Goal: Transaction & Acquisition: Purchase product/service

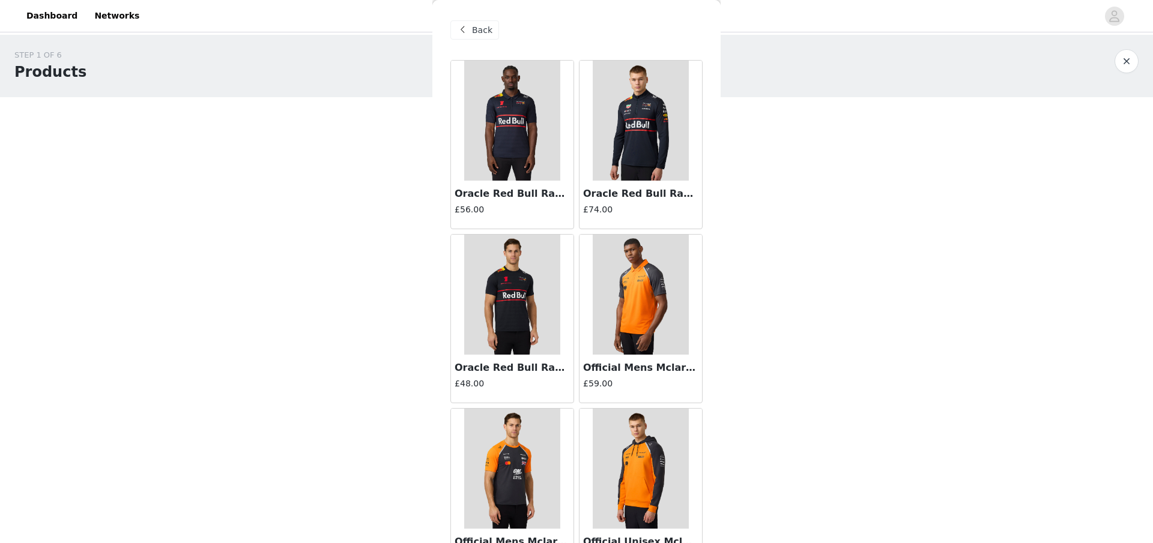
click at [621, 153] on img at bounding box center [640, 121] width 95 height 120
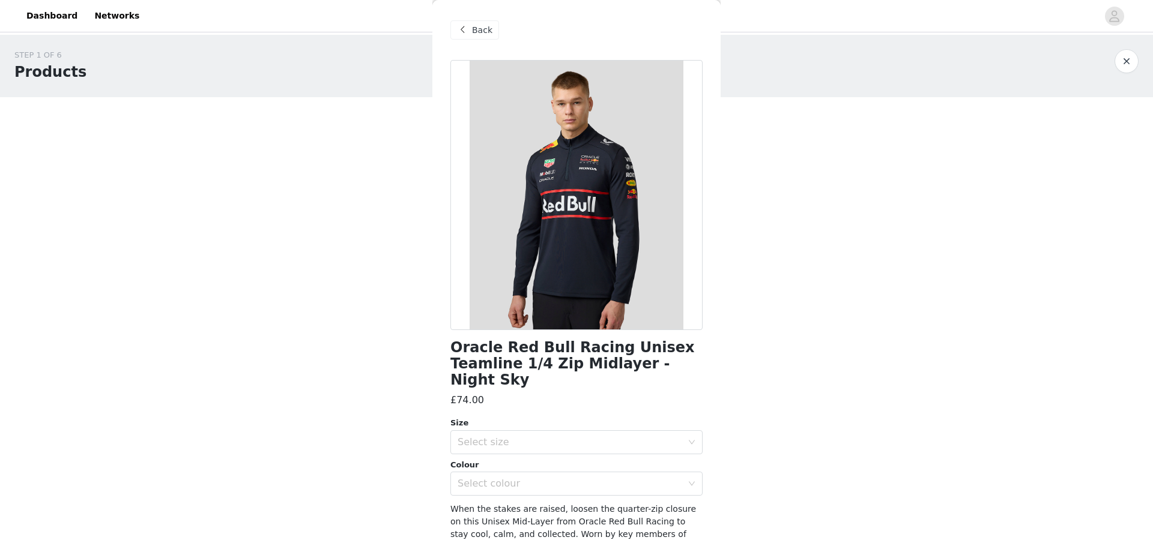
click at [468, 37] on span at bounding box center [462, 30] width 14 height 14
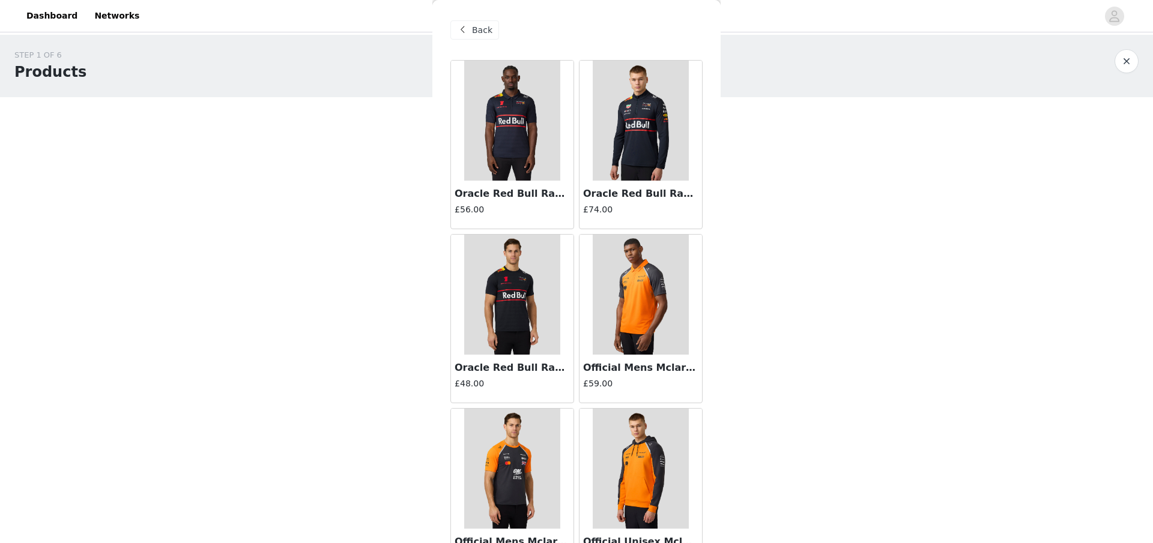
click at [514, 139] on img at bounding box center [511, 121] width 95 height 120
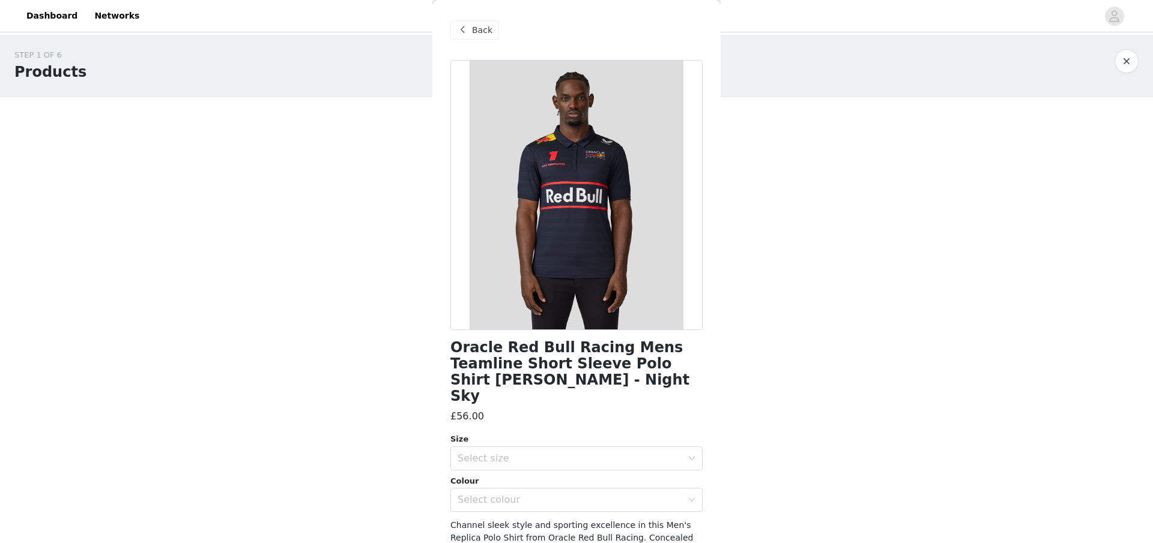
click at [479, 32] on span "Back" at bounding box center [482, 30] width 20 height 13
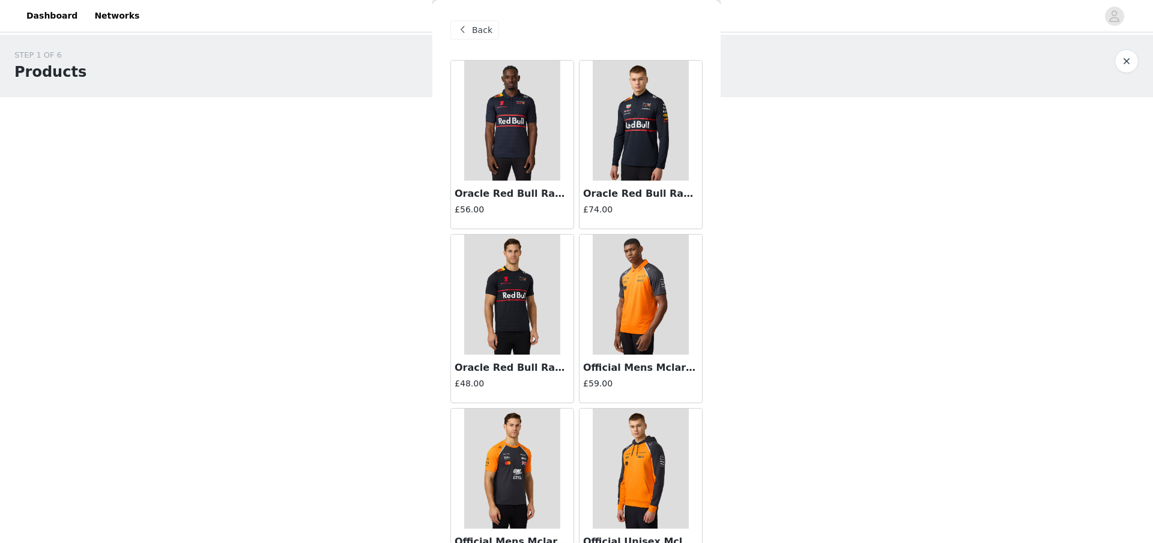
click at [529, 280] on img at bounding box center [511, 295] width 95 height 120
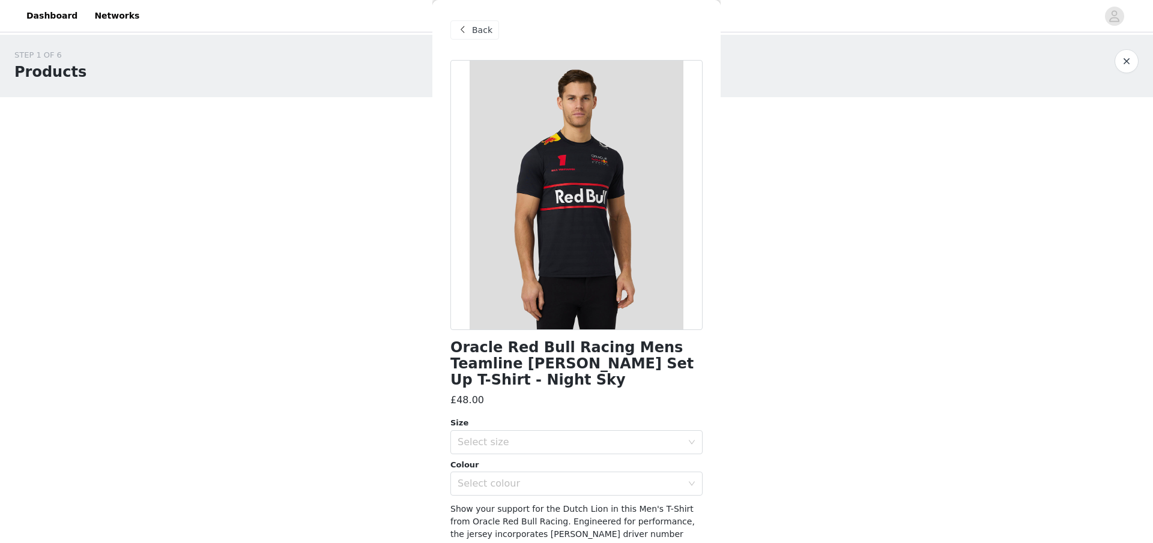
click at [477, 29] on span "Back" at bounding box center [482, 30] width 20 height 13
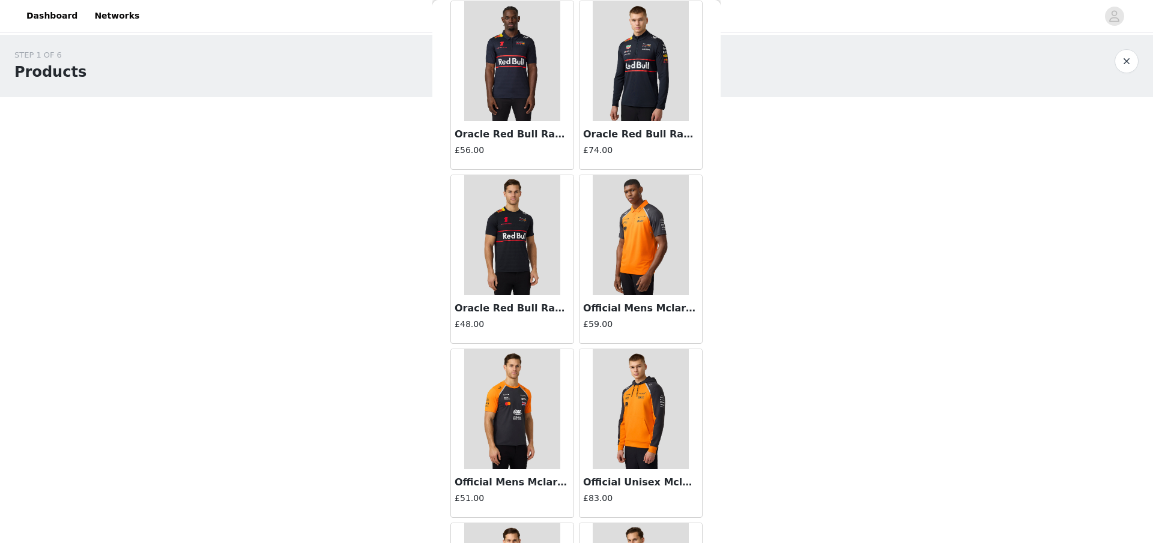
scroll to position [68, 0]
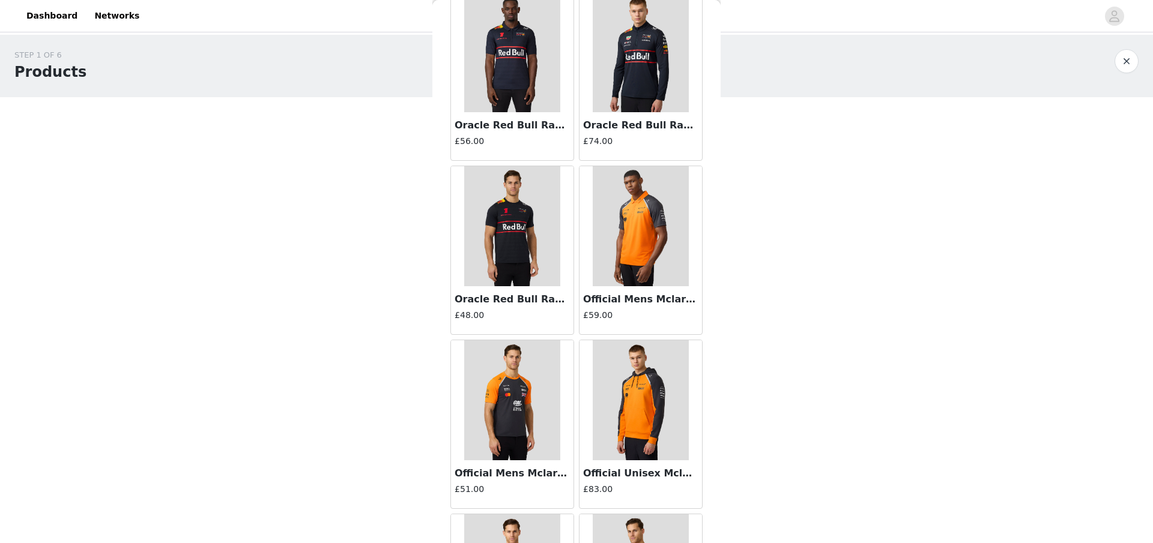
click at [638, 258] on img at bounding box center [640, 226] width 95 height 120
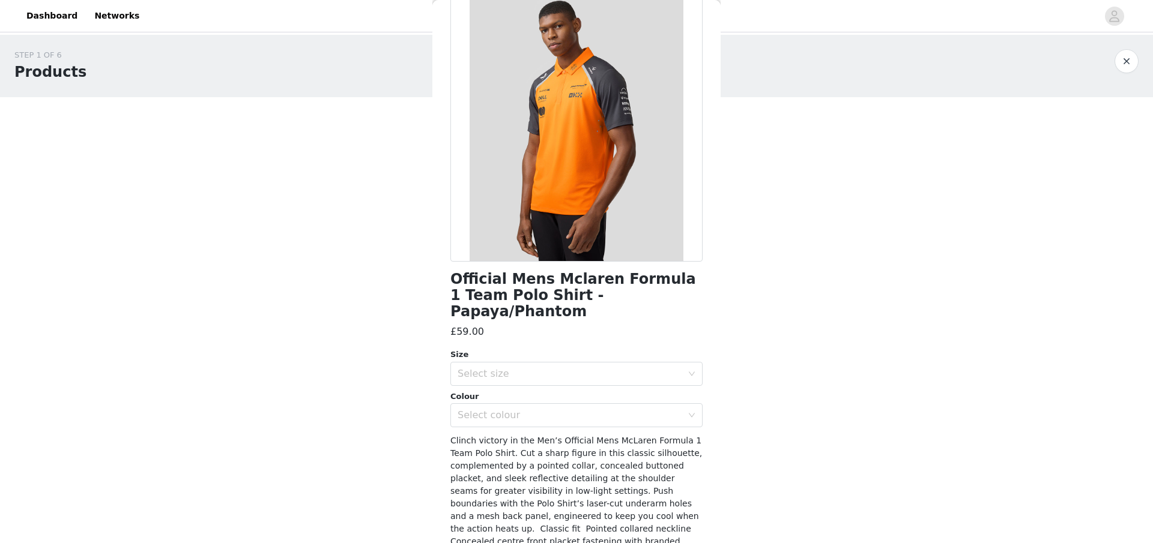
scroll to position [0, 0]
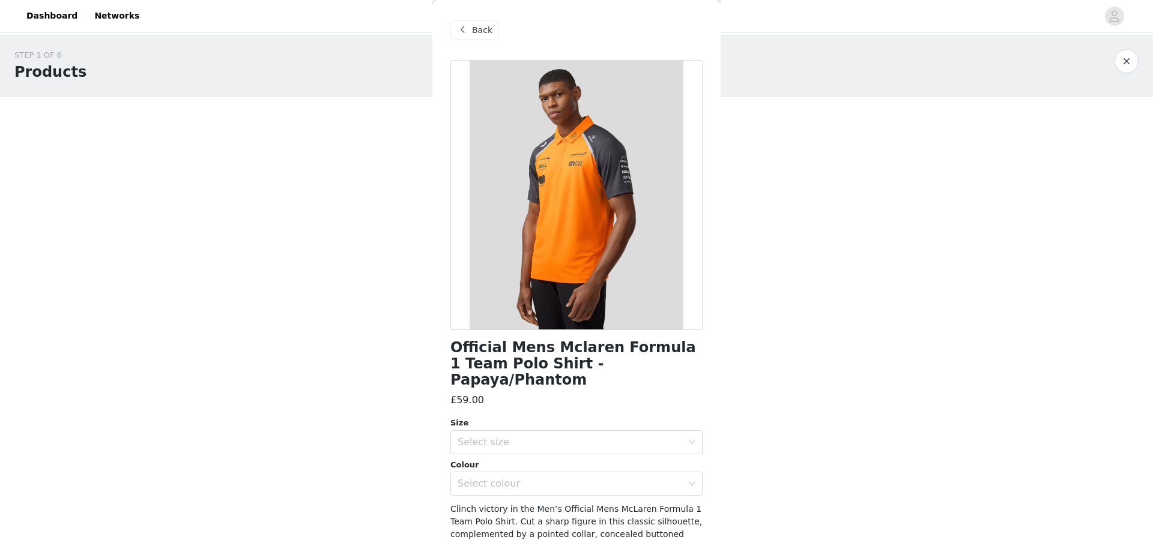
click at [467, 35] on span at bounding box center [462, 30] width 14 height 14
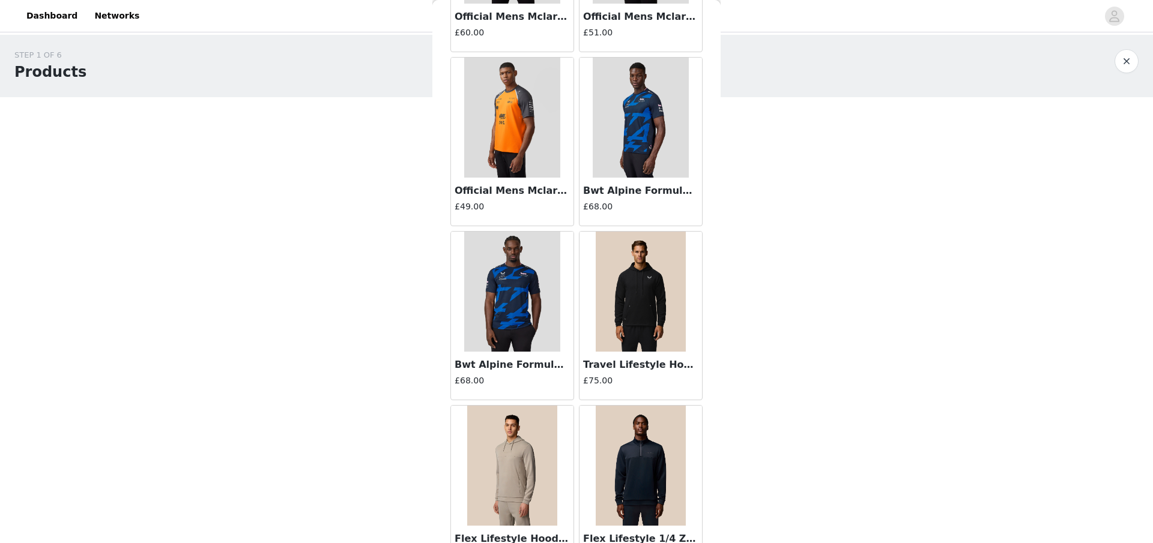
scroll to position [698, 0]
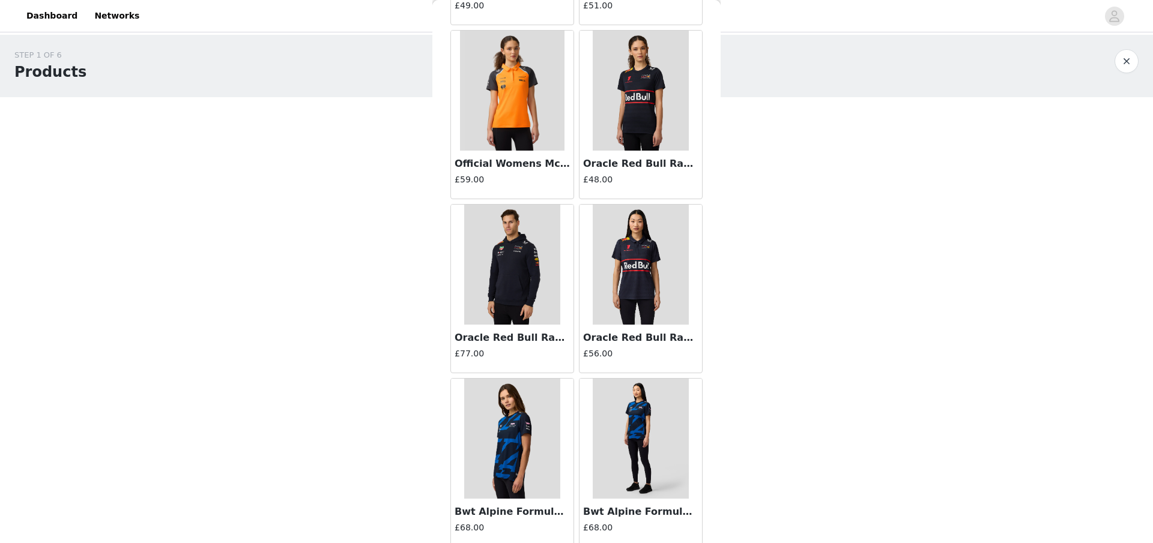
click at [524, 249] on img at bounding box center [511, 265] width 95 height 120
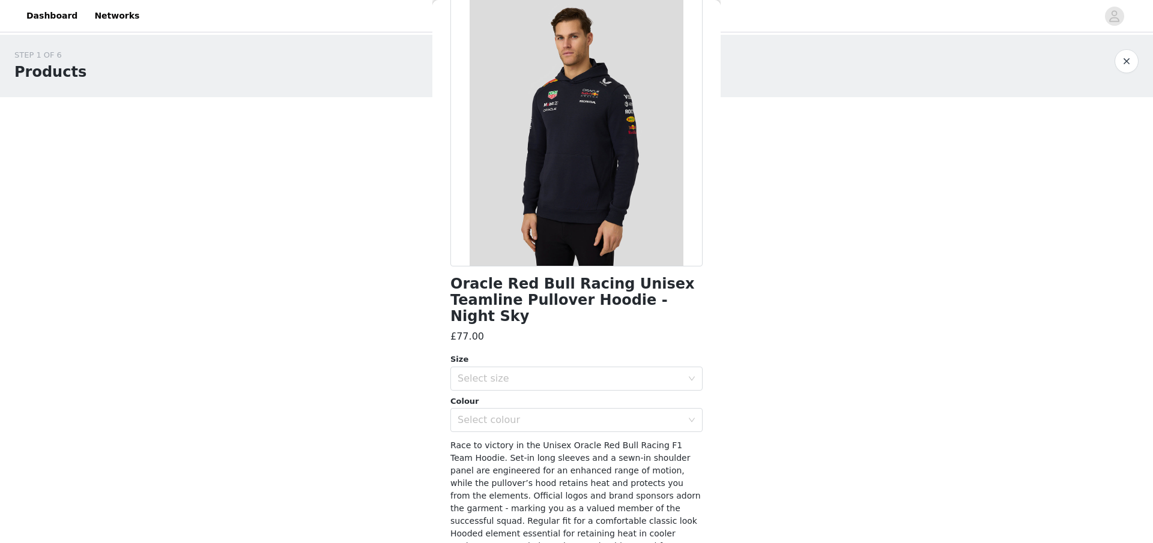
scroll to position [149, 0]
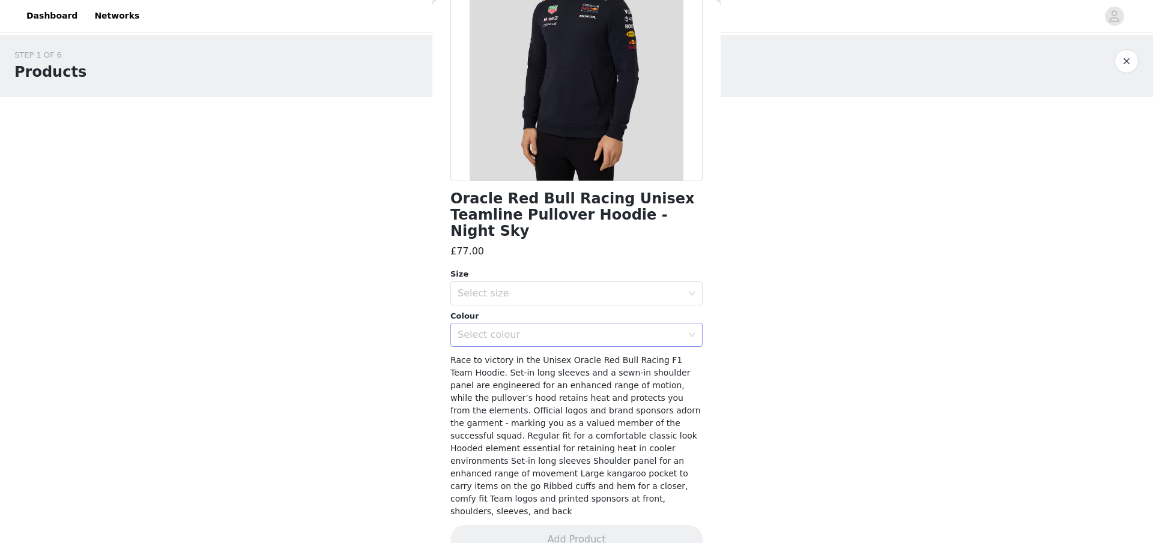
click at [542, 329] on div "Select colour" at bounding box center [570, 335] width 225 height 12
click at [508, 349] on li "NIGHT SKY" at bounding box center [576, 345] width 252 height 19
click at [524, 288] on div "Select size" at bounding box center [570, 294] width 225 height 12
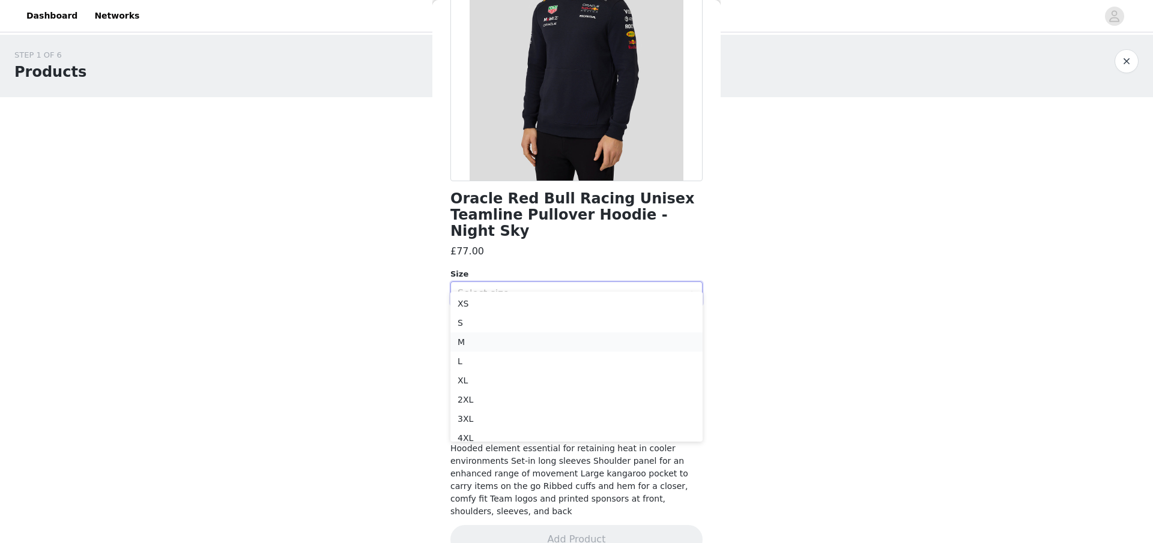
click at [485, 345] on li "M" at bounding box center [576, 342] width 252 height 19
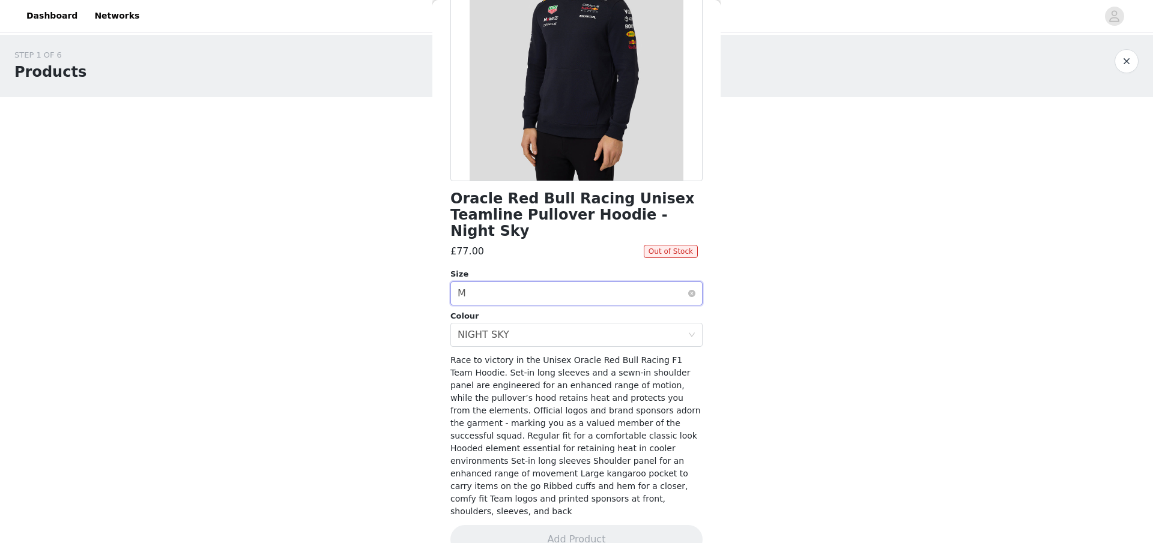
click at [522, 282] on div "Select size M" at bounding box center [573, 293] width 230 height 23
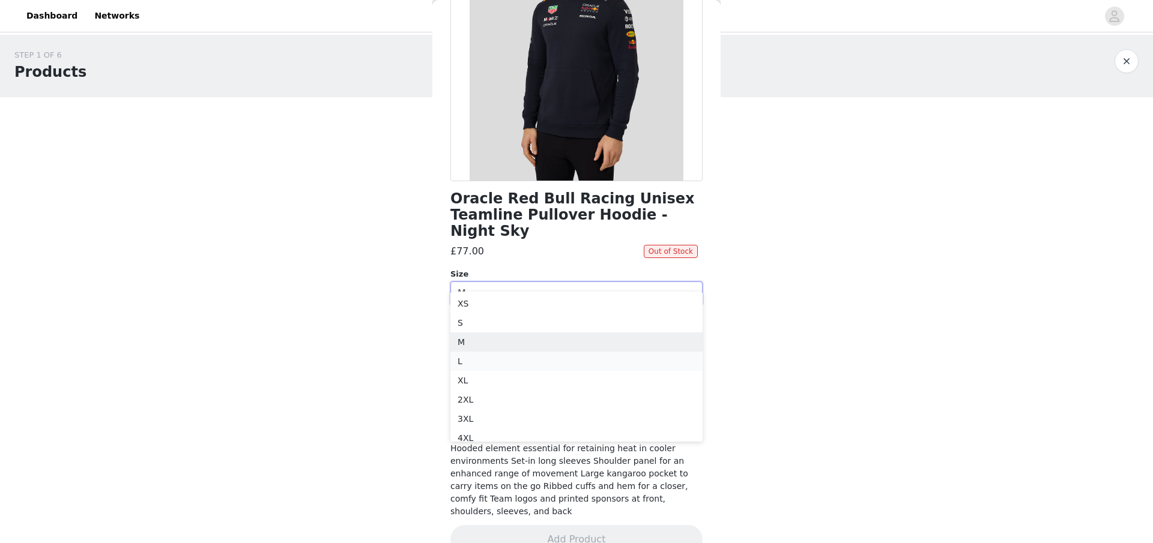
click at [486, 358] on li "L" at bounding box center [576, 361] width 252 height 19
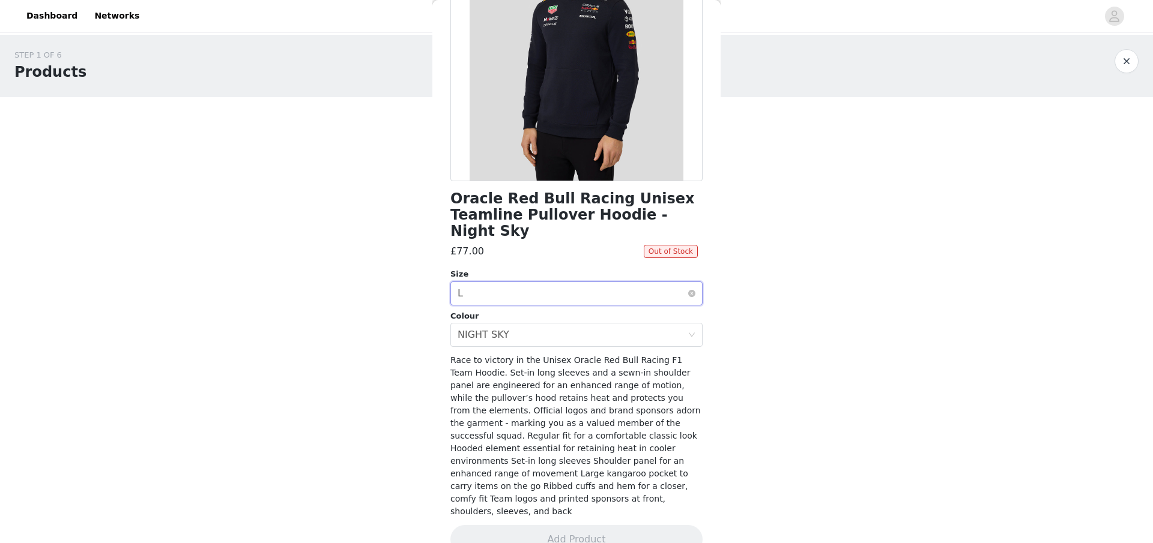
click at [528, 282] on div "Select size L" at bounding box center [573, 293] width 230 height 23
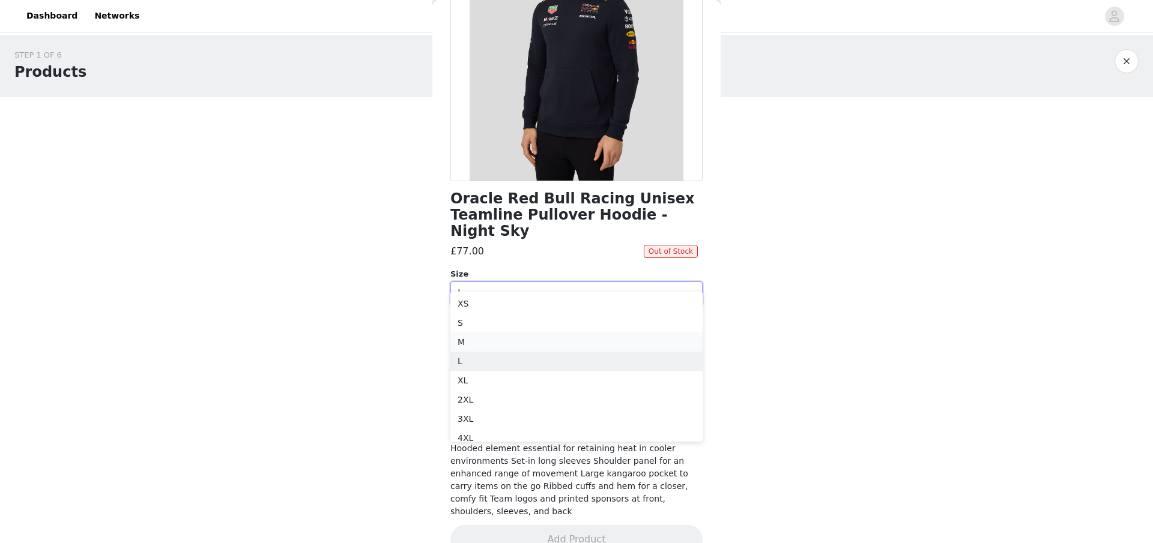
click at [477, 344] on li "M" at bounding box center [576, 342] width 252 height 19
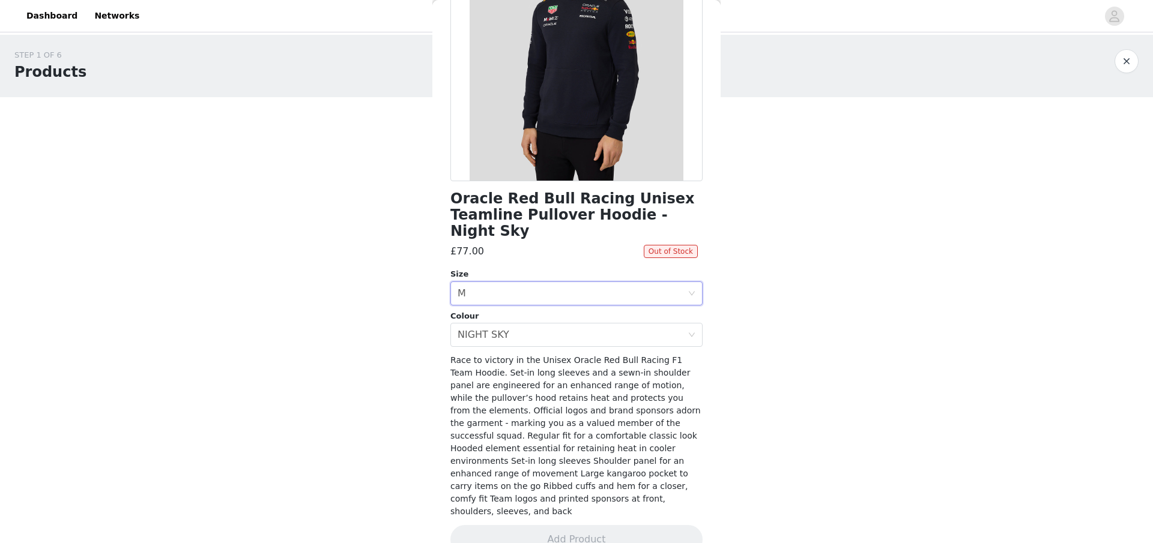
scroll to position [0, 0]
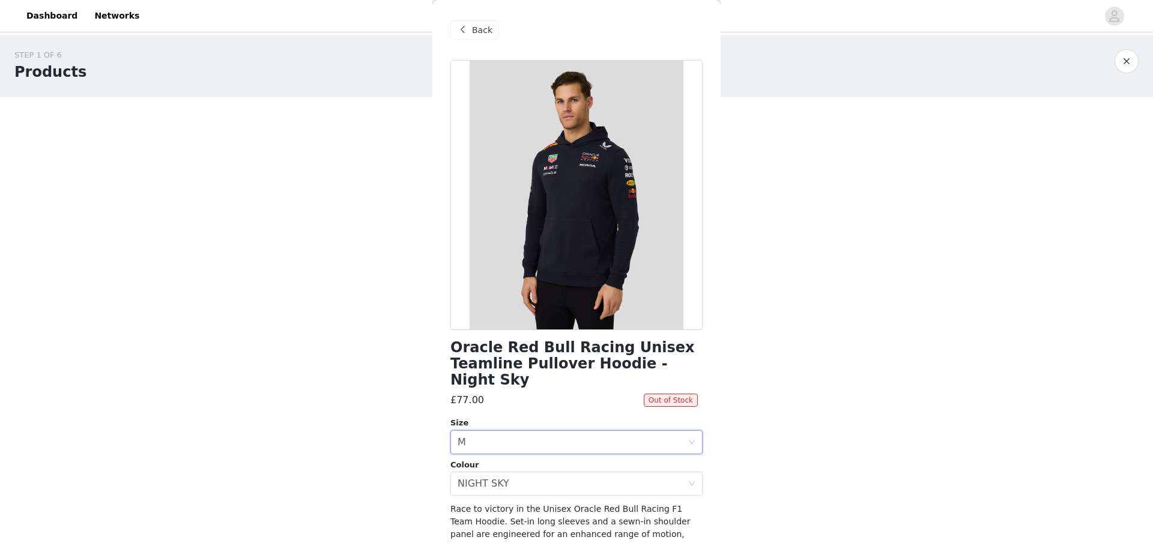
click at [466, 28] on span at bounding box center [462, 30] width 14 height 14
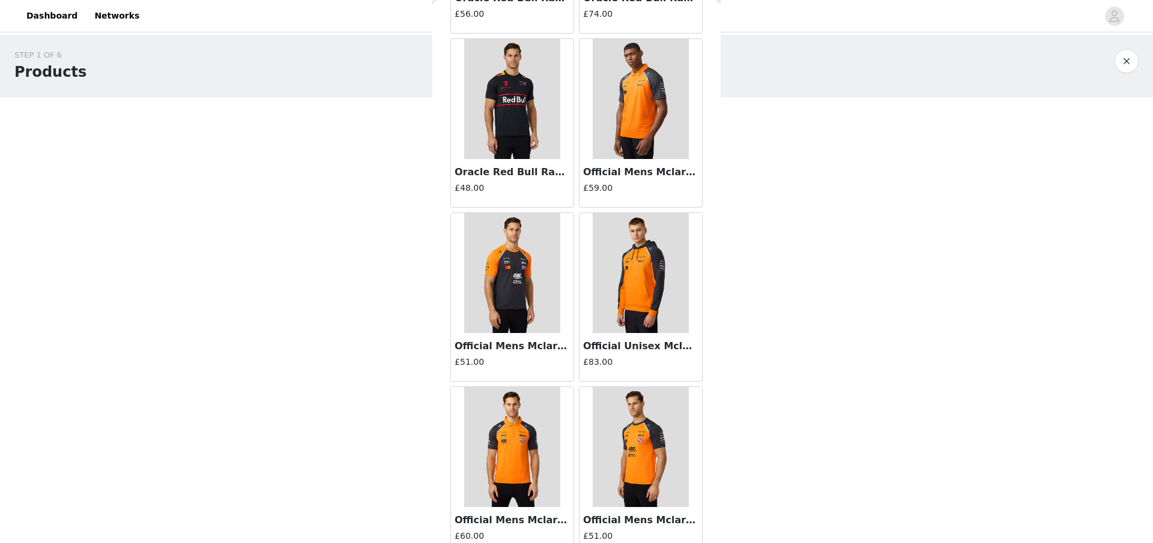
click at [651, 295] on img at bounding box center [640, 273] width 95 height 120
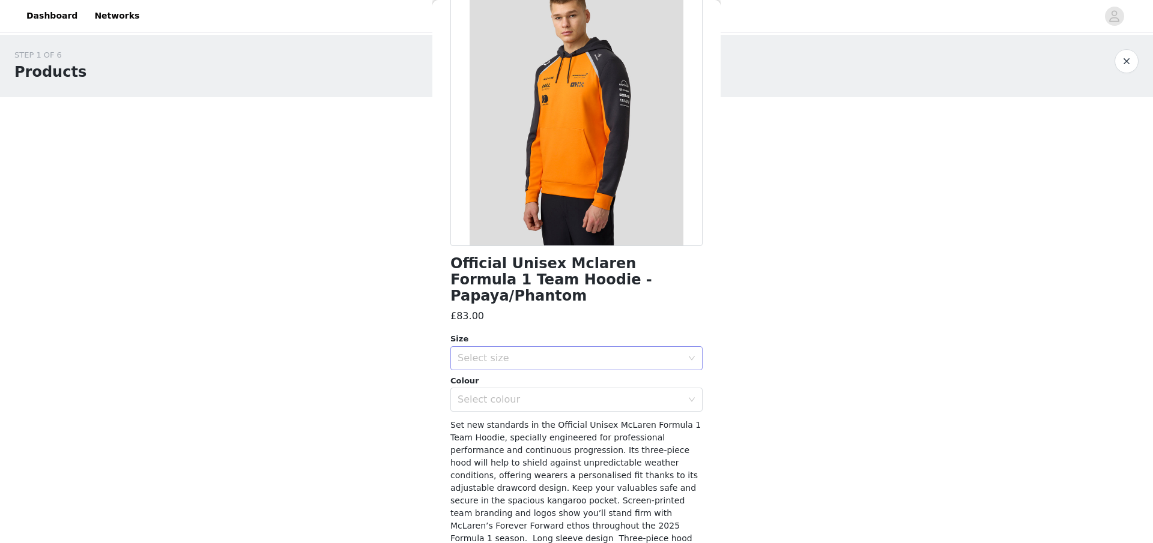
scroll to position [133, 0]
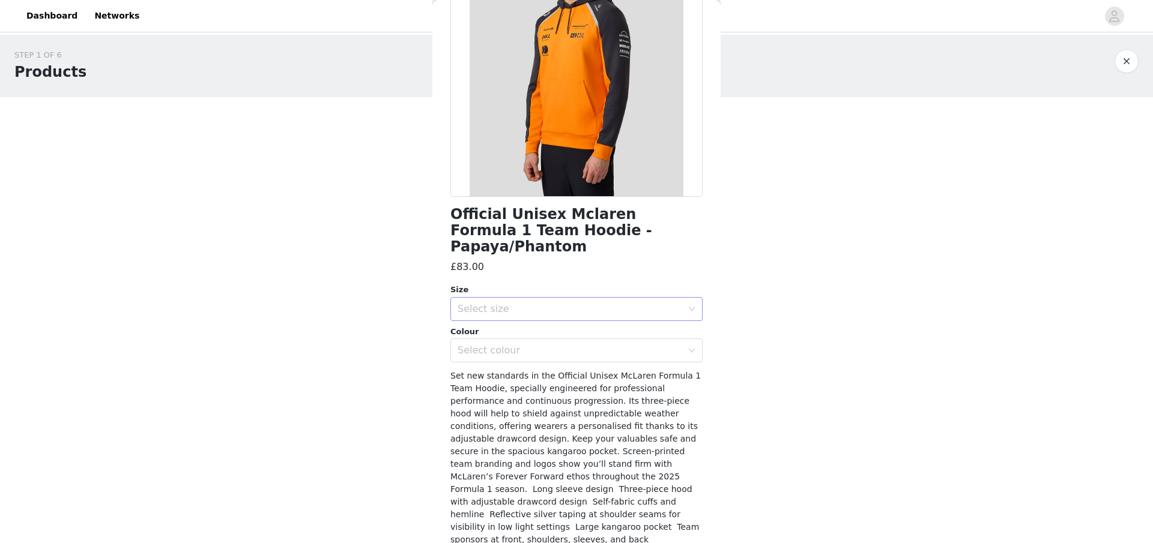
click at [548, 303] on div "Select size" at bounding box center [570, 309] width 225 height 12
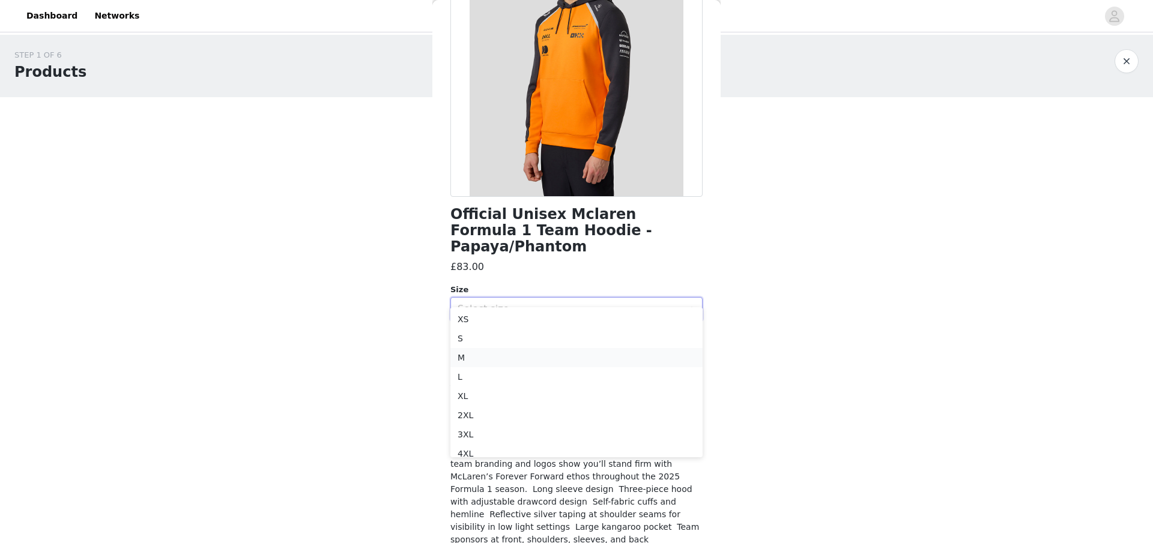
click at [488, 360] on li "M" at bounding box center [576, 357] width 252 height 19
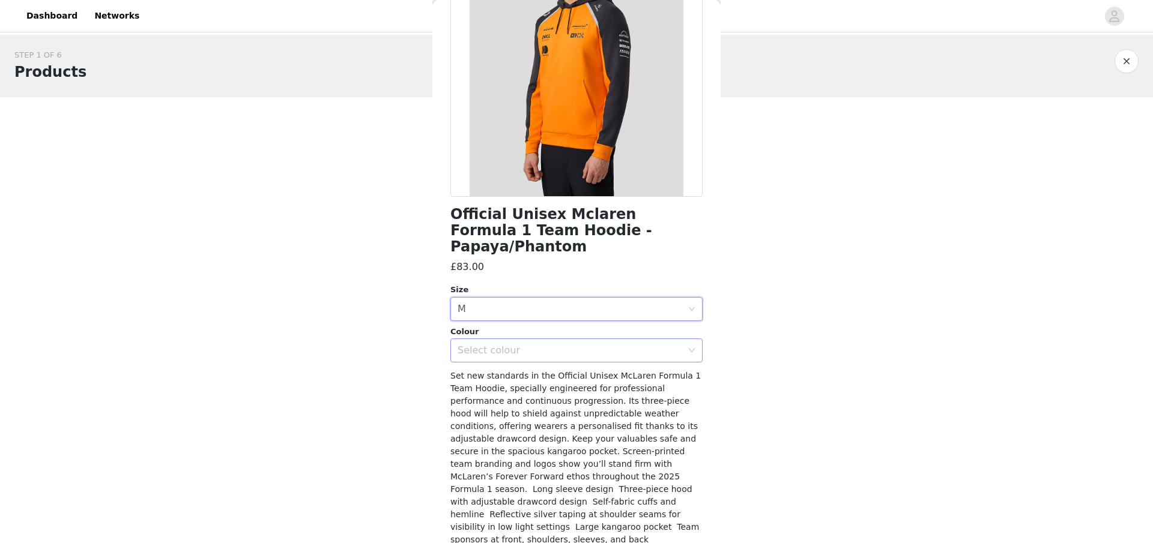
click at [534, 345] on div "Select colour" at bounding box center [570, 351] width 225 height 12
click at [519, 357] on li "PAPAYA/PHANTOM" at bounding box center [576, 360] width 252 height 19
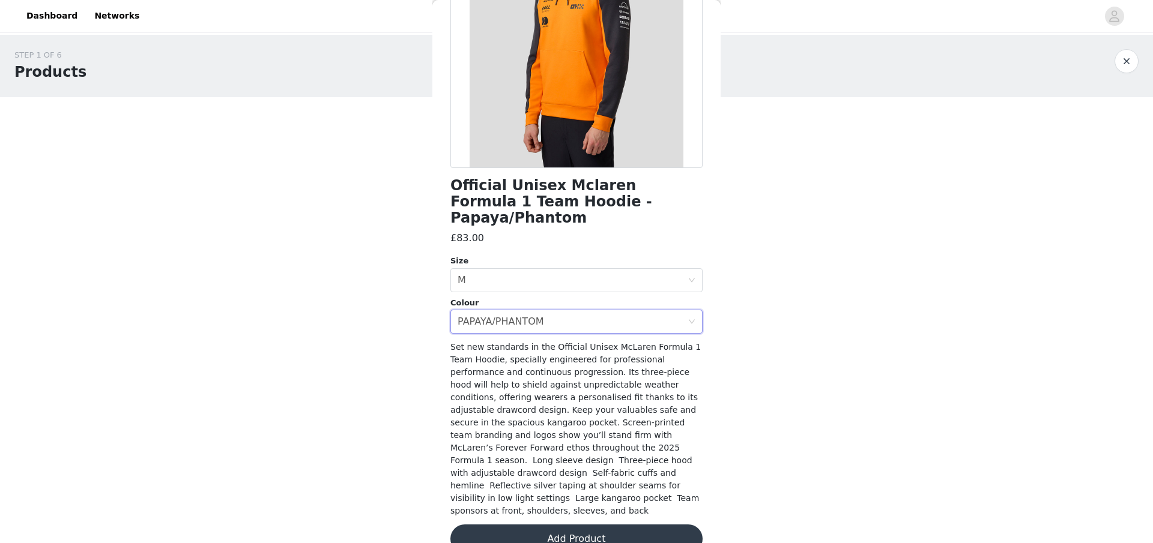
click at [596, 525] on button "Add Product" at bounding box center [576, 539] width 252 height 29
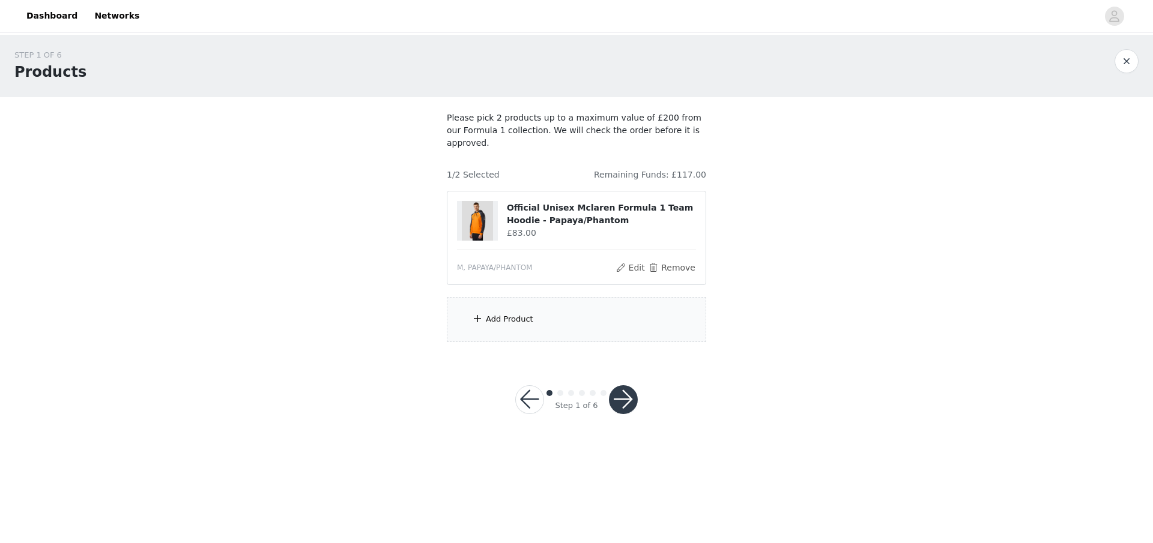
click at [513, 313] on div "Add Product" at bounding box center [509, 319] width 47 height 12
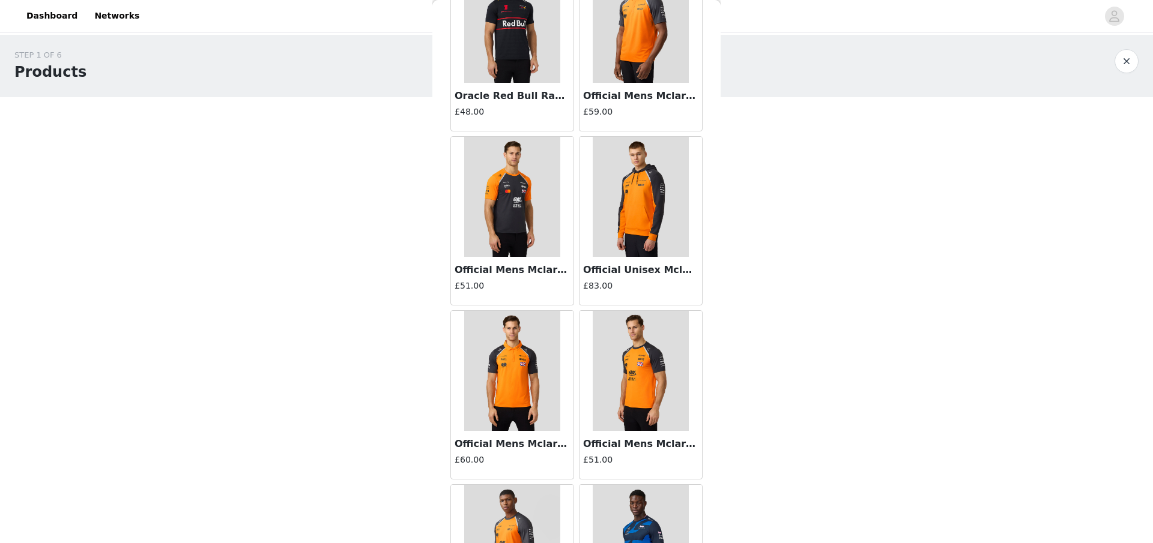
scroll to position [0, 0]
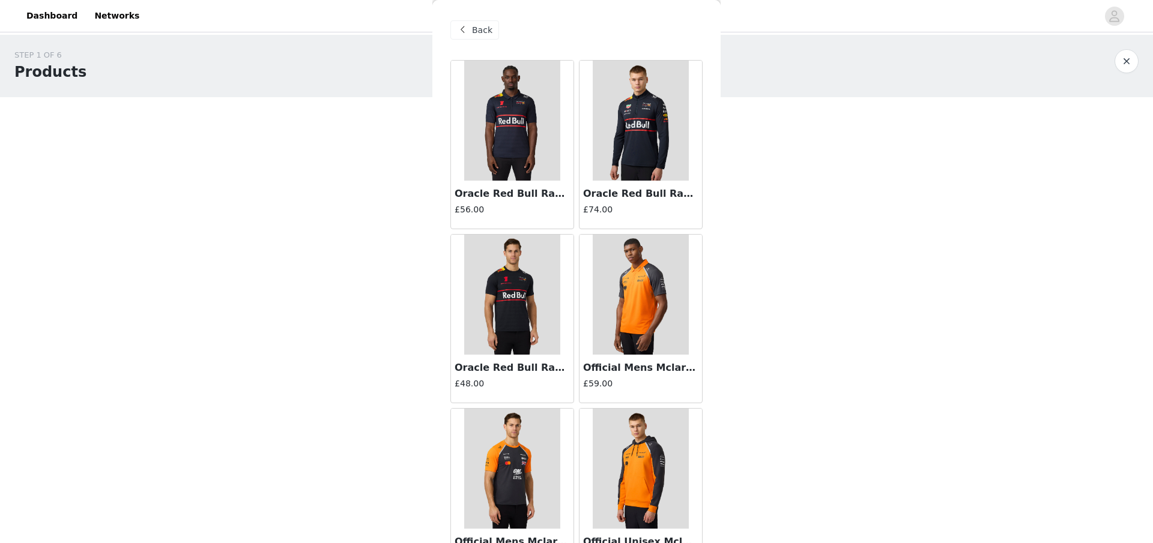
click at [472, 29] on span "Back" at bounding box center [482, 30] width 20 height 13
click at [462, 31] on span at bounding box center [462, 30] width 14 height 14
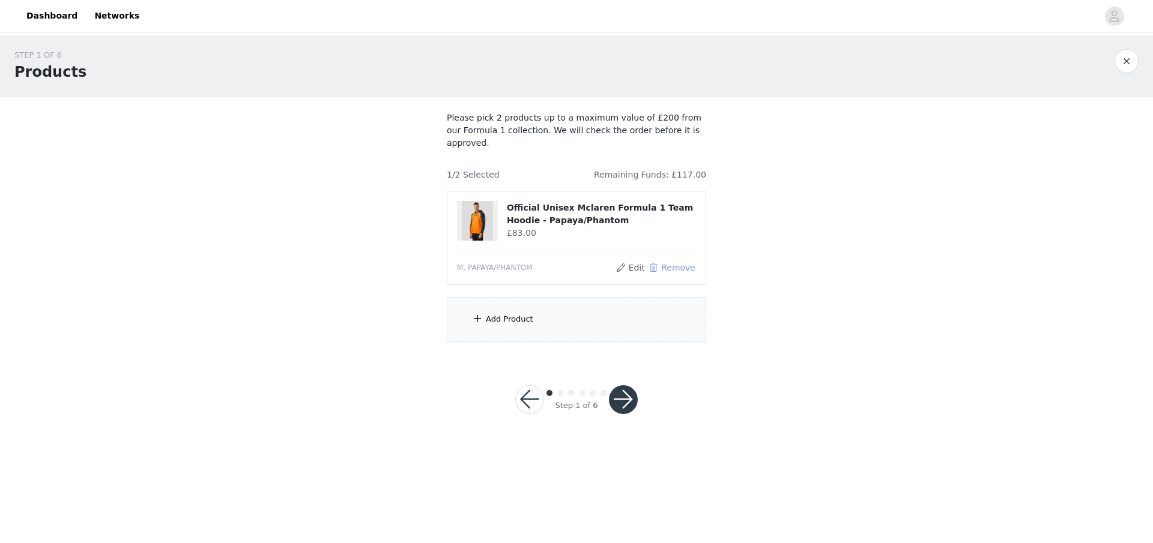
click at [659, 261] on button "Remove" at bounding box center [672, 268] width 48 height 14
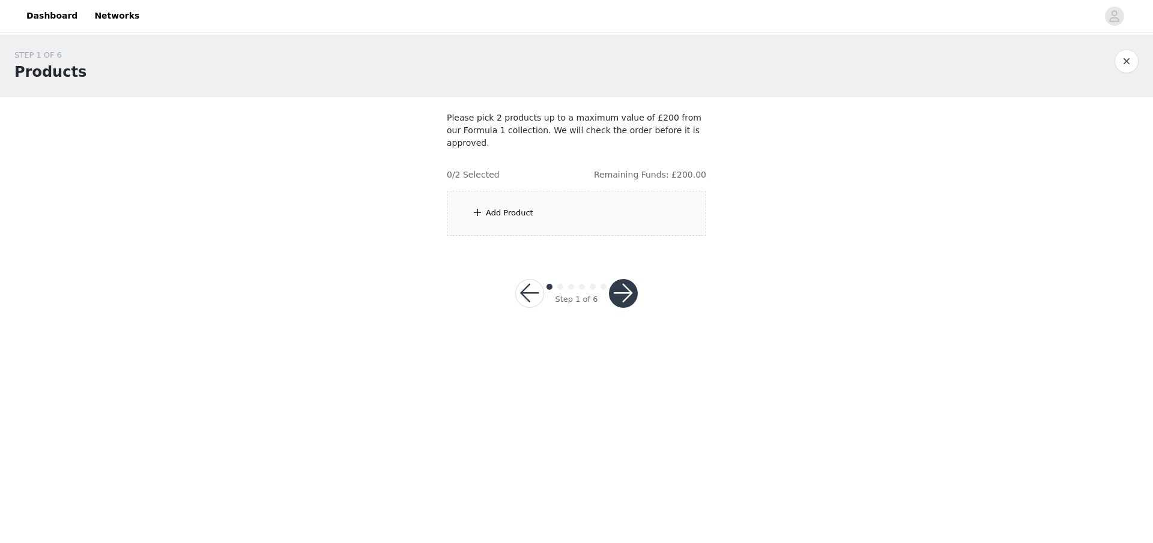
click at [534, 210] on div "Add Product" at bounding box center [576, 213] width 259 height 45
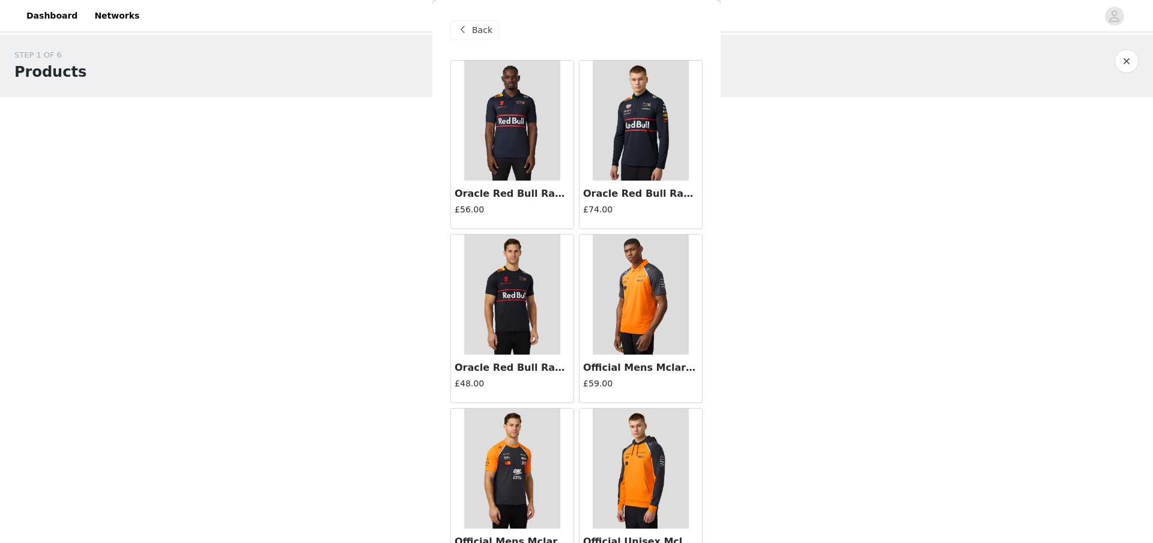
click at [636, 149] on img at bounding box center [640, 121] width 95 height 120
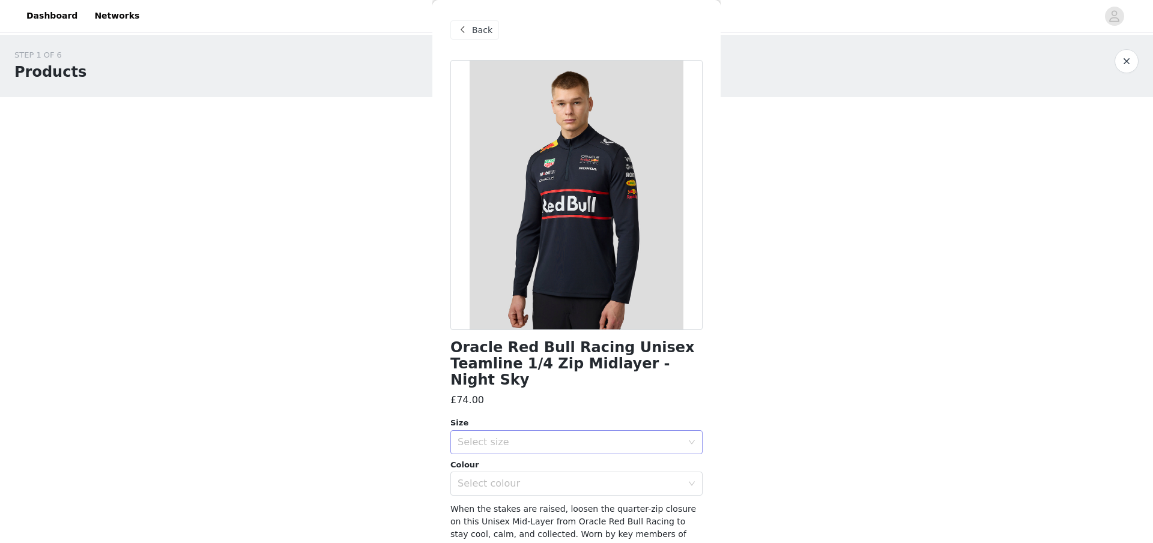
click at [574, 436] on div "Select size" at bounding box center [570, 442] width 225 height 12
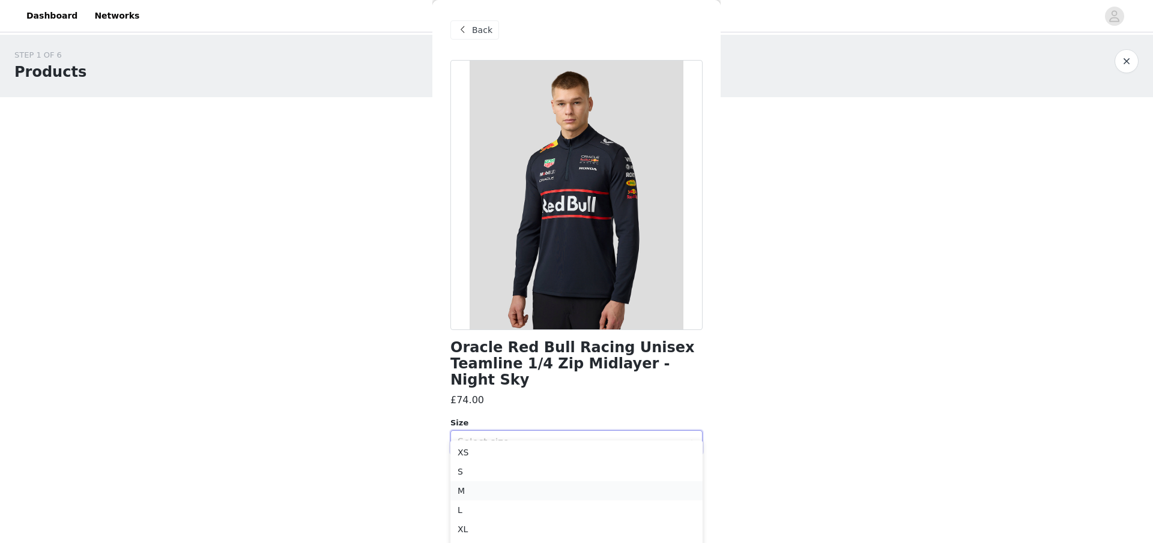
click at [484, 497] on li "M" at bounding box center [576, 491] width 252 height 19
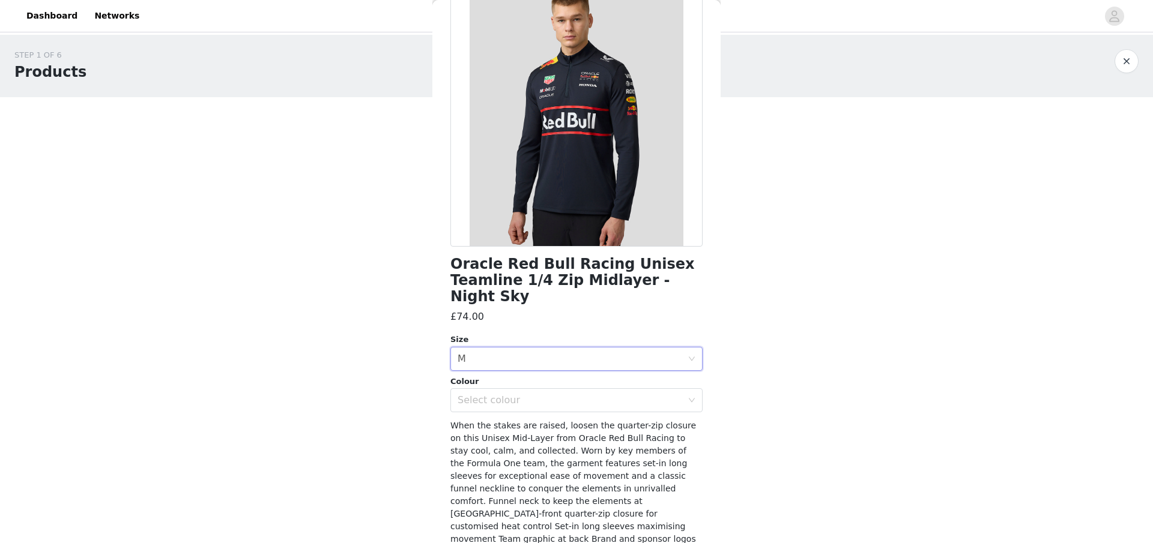
scroll to position [108, 0]
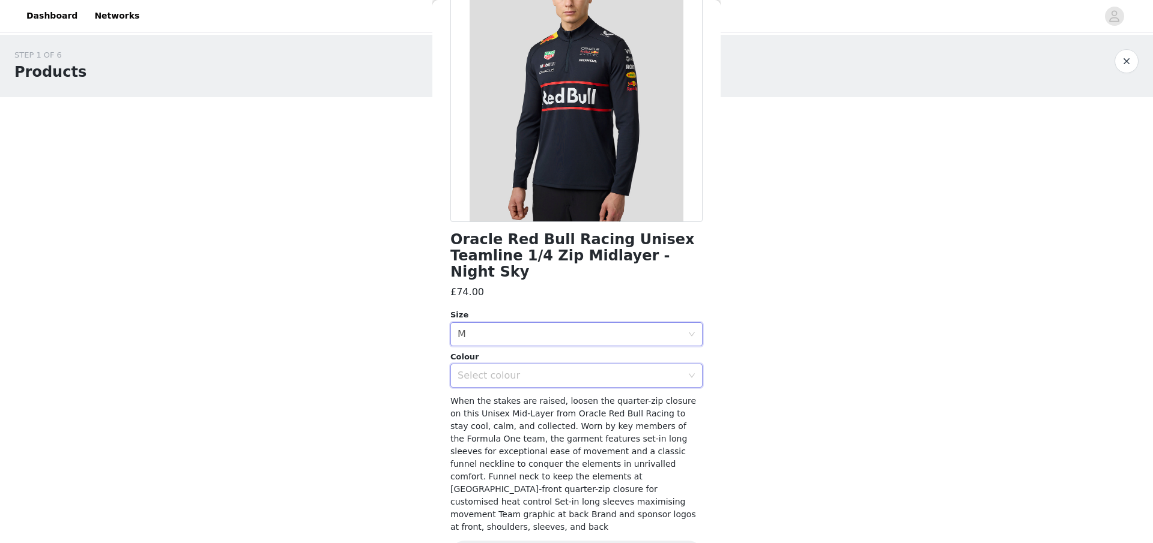
click at [585, 369] on div "Select colour" at bounding box center [573, 375] width 230 height 23
click at [543, 389] on li "NIGHT SKY" at bounding box center [576, 385] width 252 height 19
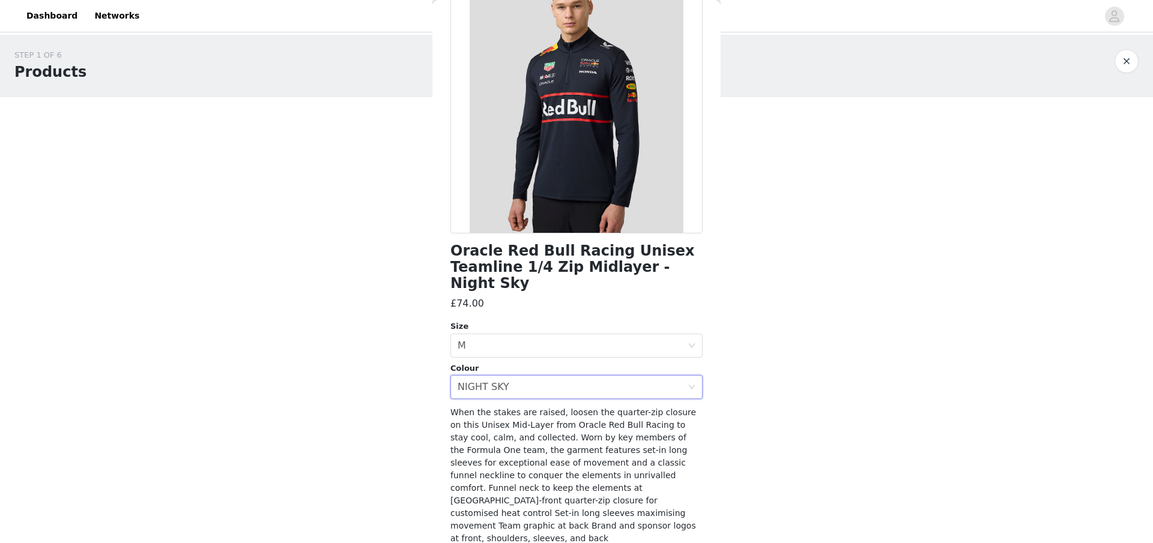
scroll to position [123, 0]
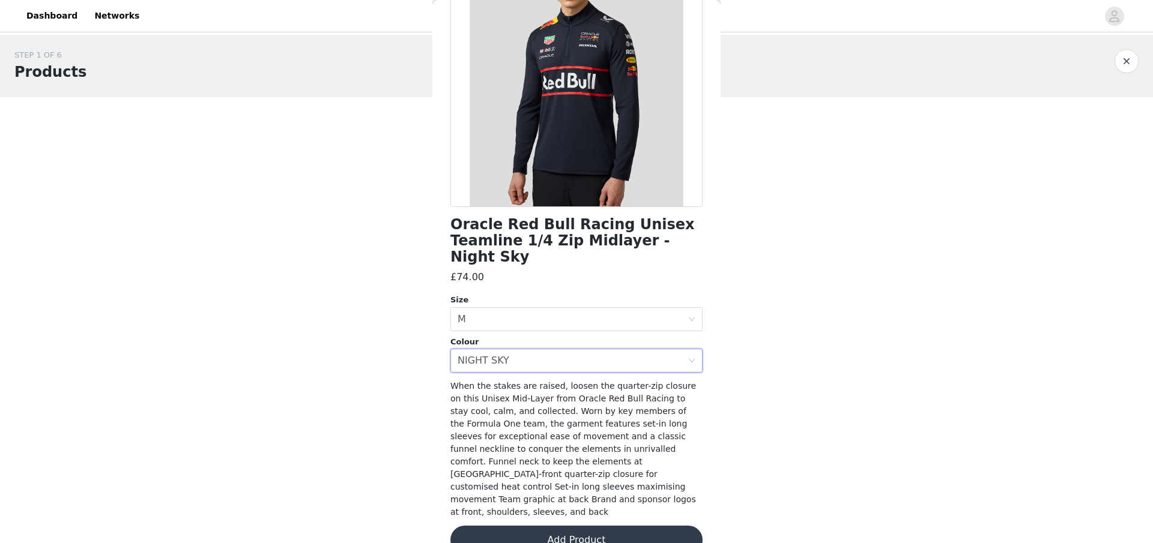
click at [577, 526] on button "Add Product" at bounding box center [576, 540] width 252 height 29
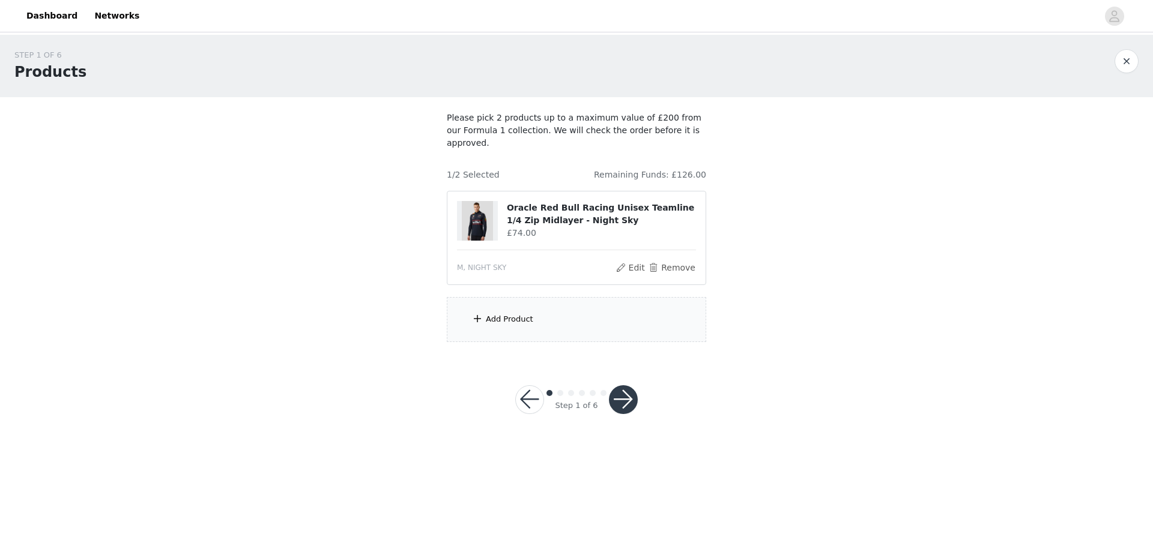
click at [519, 313] on div "Add Product" at bounding box center [509, 319] width 47 height 12
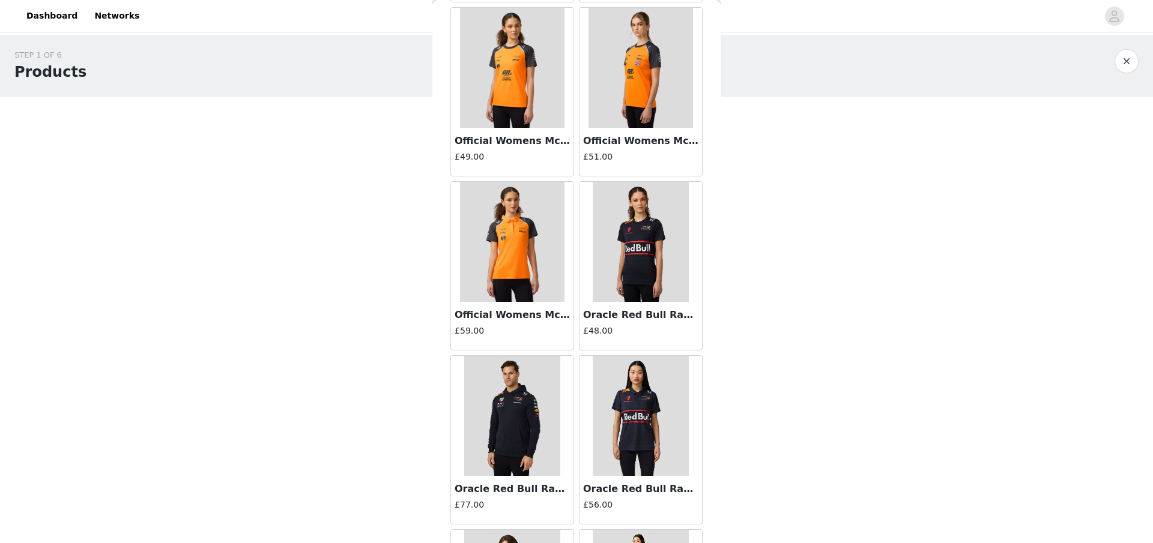
scroll to position [2625, 0]
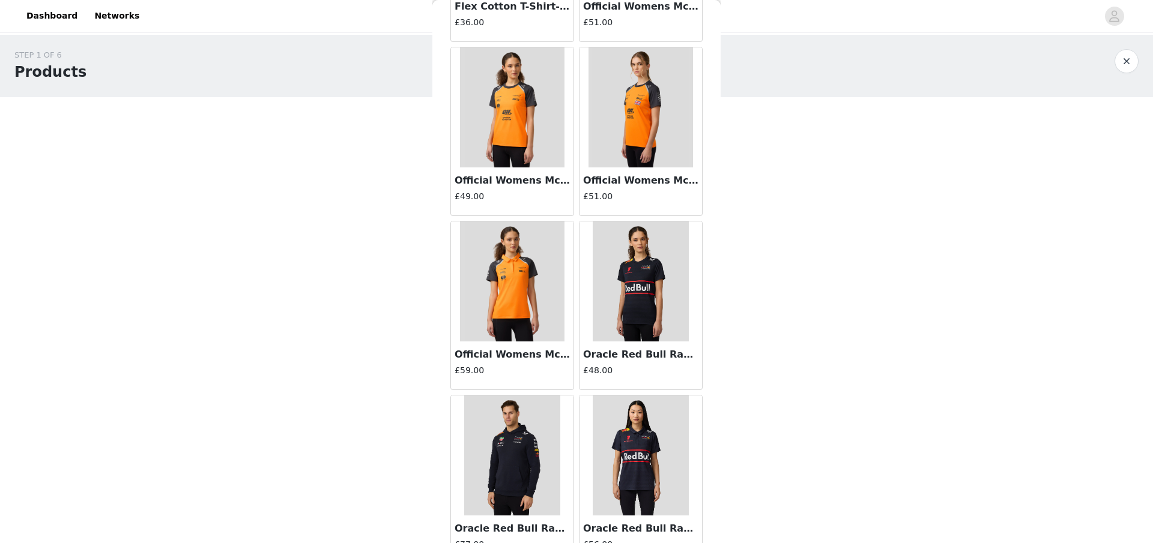
click at [533, 284] on img at bounding box center [512, 282] width 104 height 120
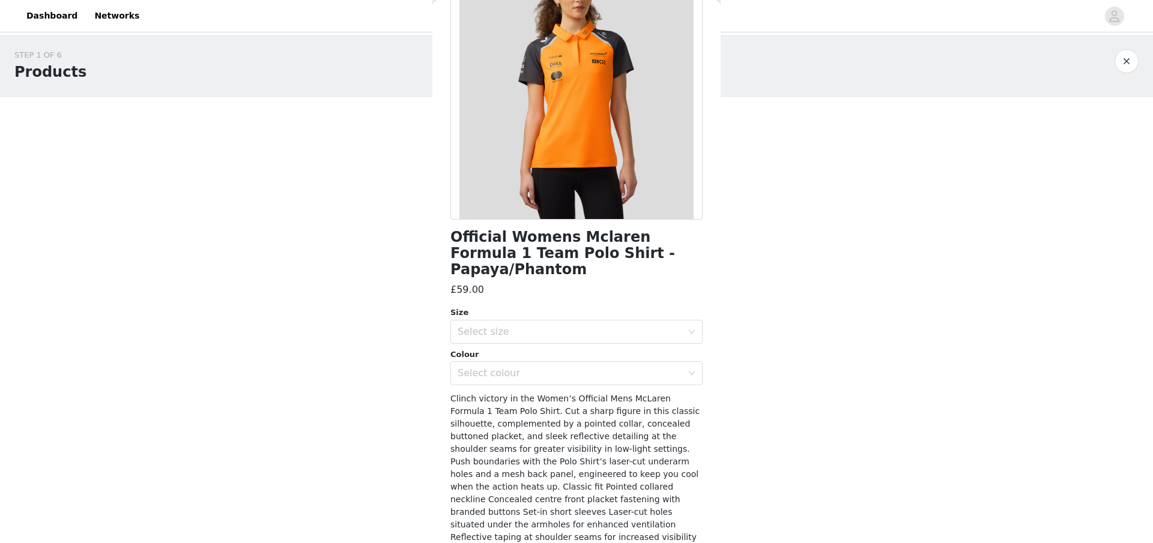
scroll to position [149, 0]
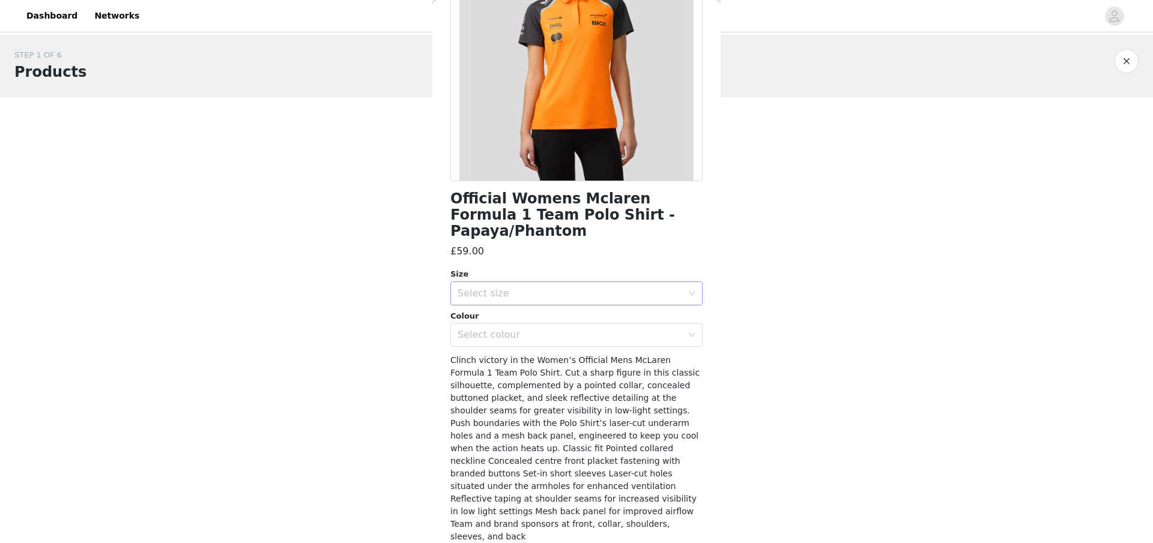
click at [552, 288] on div "Select size" at bounding box center [570, 294] width 225 height 12
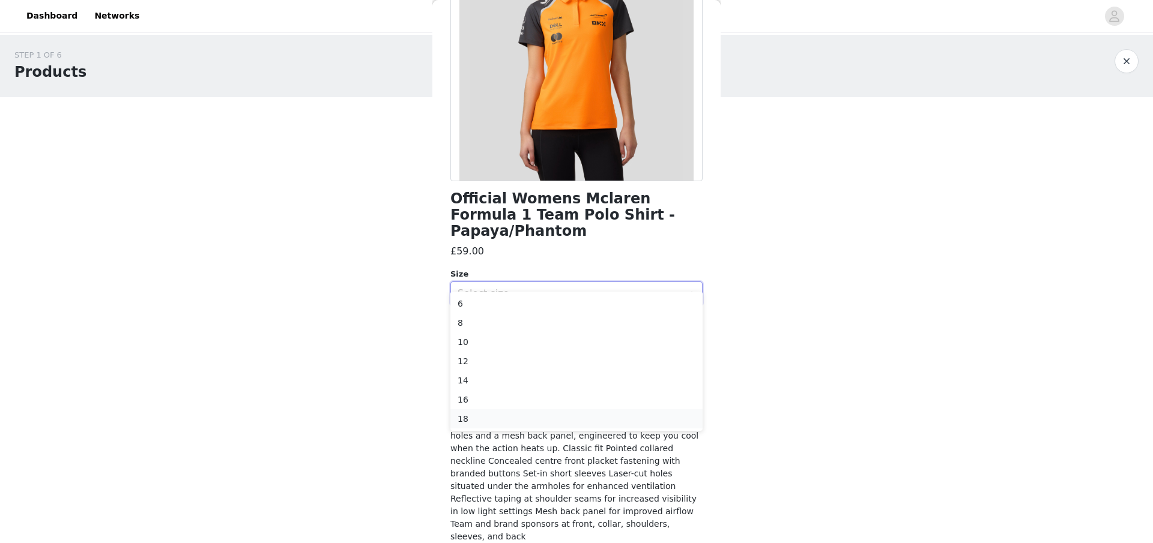
click at [518, 421] on li "18" at bounding box center [576, 418] width 252 height 19
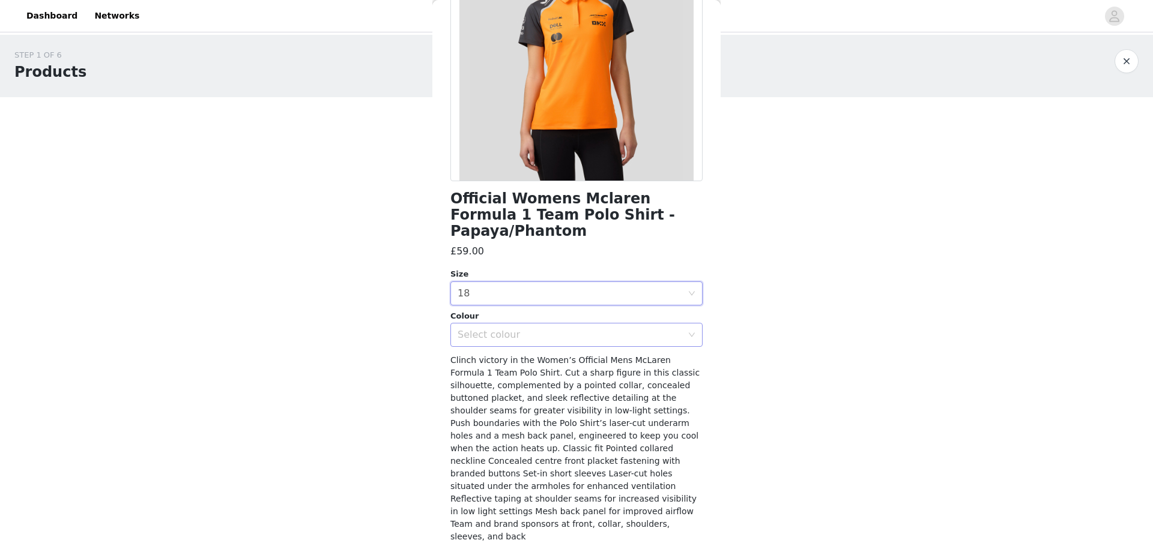
click at [572, 329] on div "Select colour" at bounding box center [570, 335] width 225 height 12
click at [536, 352] on li "PAPAYA/PHANTOM" at bounding box center [576, 345] width 252 height 19
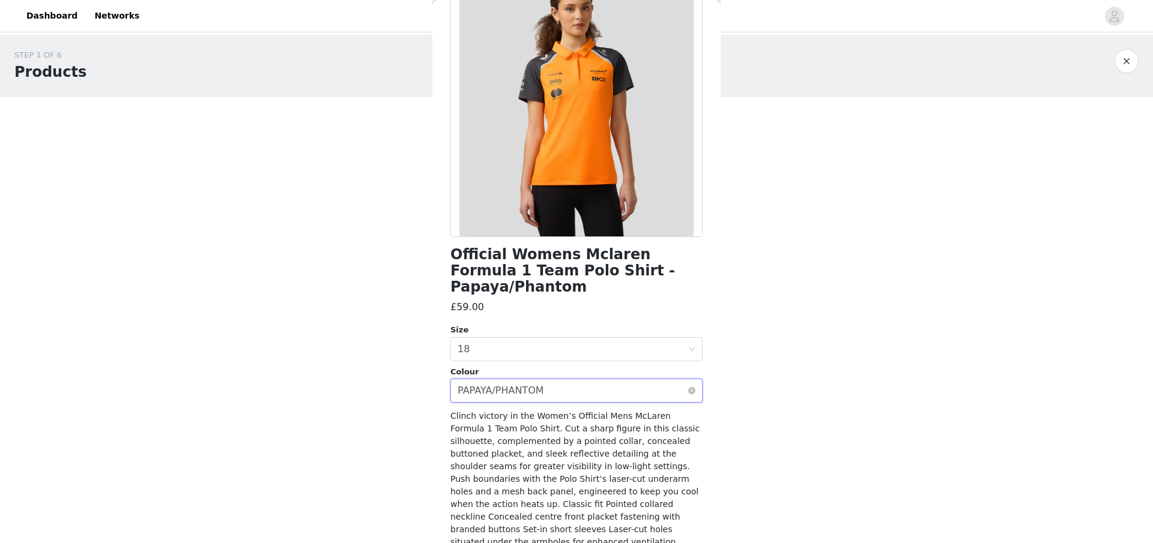
scroll to position [0, 0]
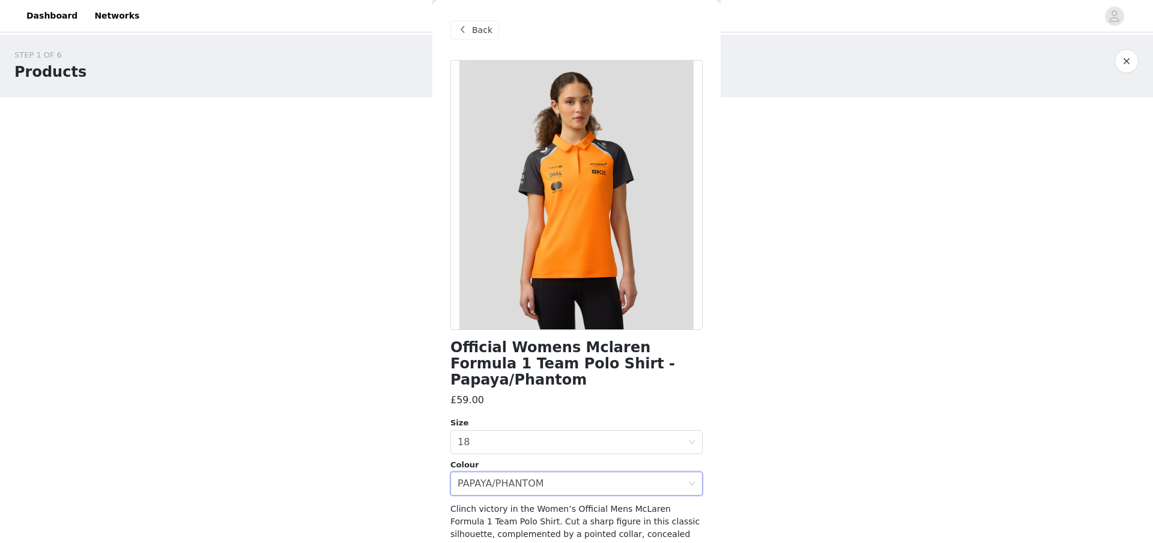
click at [469, 34] on span at bounding box center [462, 30] width 14 height 14
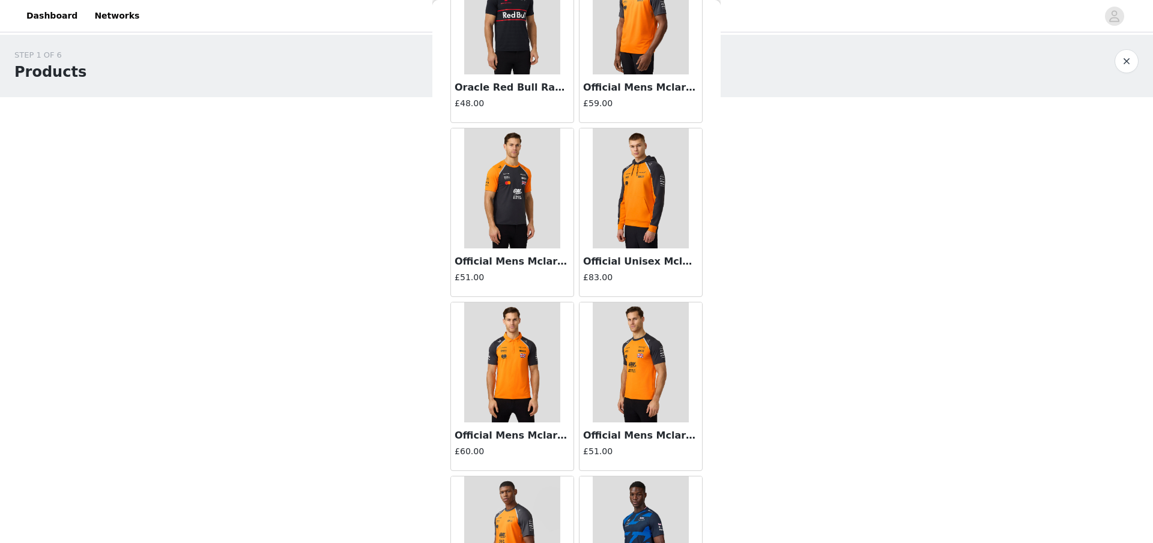
scroll to position [297, 0]
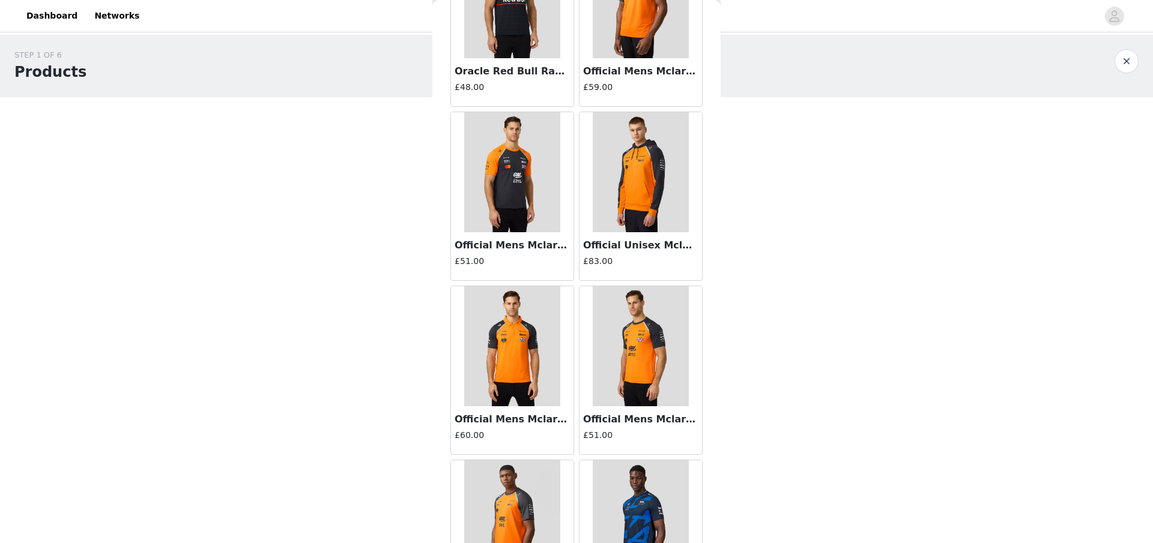
click at [664, 251] on h3 "Official Unisex Mclaren Formula 1 Team Hoodie - Papaya/Phantom" at bounding box center [640, 245] width 115 height 14
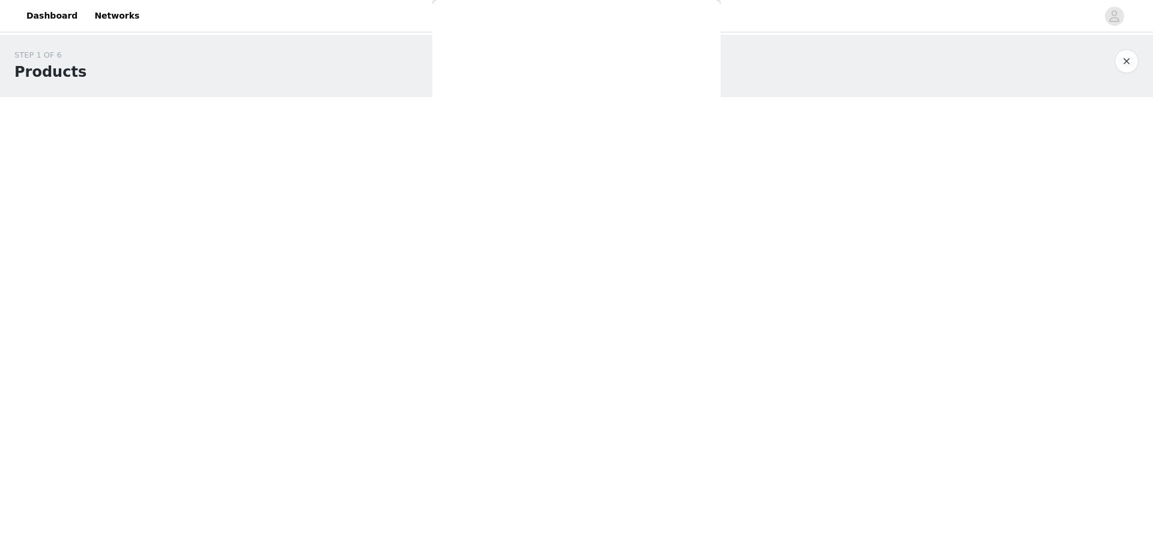
scroll to position [162, 0]
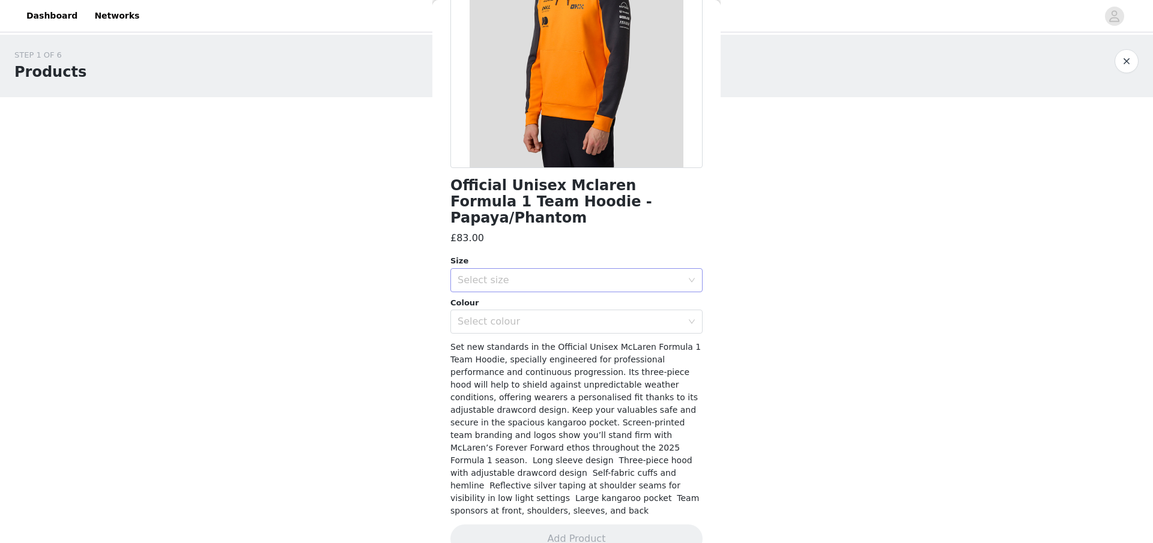
click at [585, 274] on div "Select size" at bounding box center [570, 280] width 225 height 12
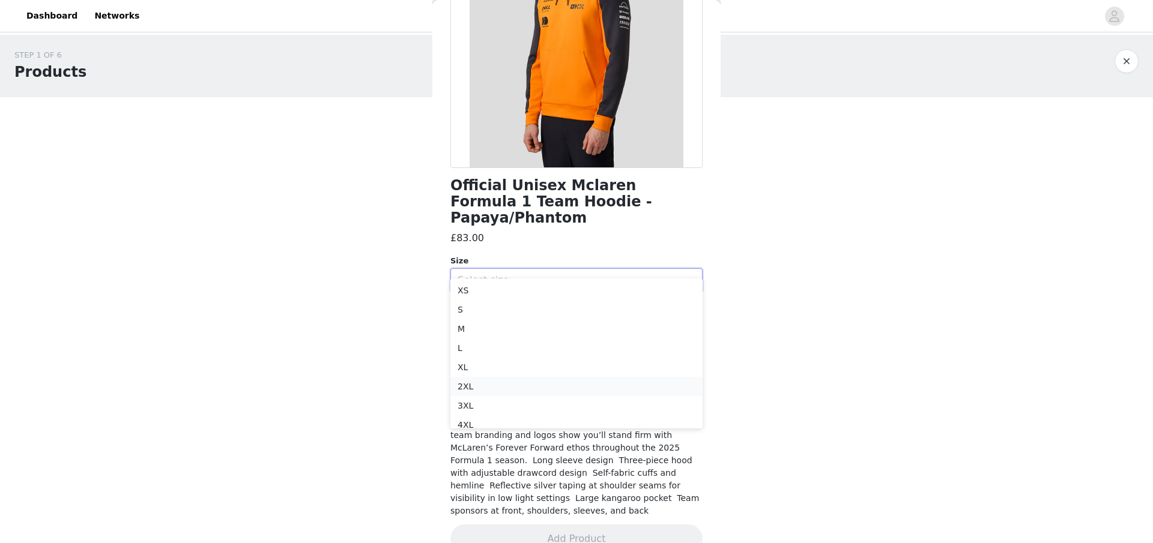
scroll to position [8, 0]
click at [477, 417] on li "4XL" at bounding box center [576, 416] width 252 height 19
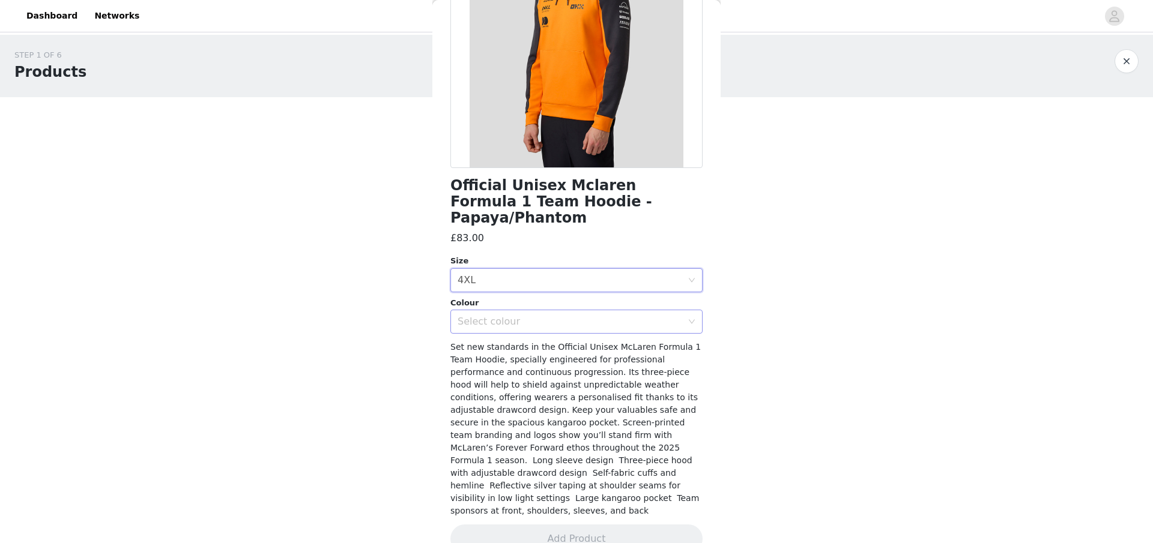
click at [528, 315] on div "Select colour" at bounding box center [573, 321] width 230 height 23
click at [513, 331] on li "PAPAYA/PHANTOM" at bounding box center [576, 331] width 252 height 19
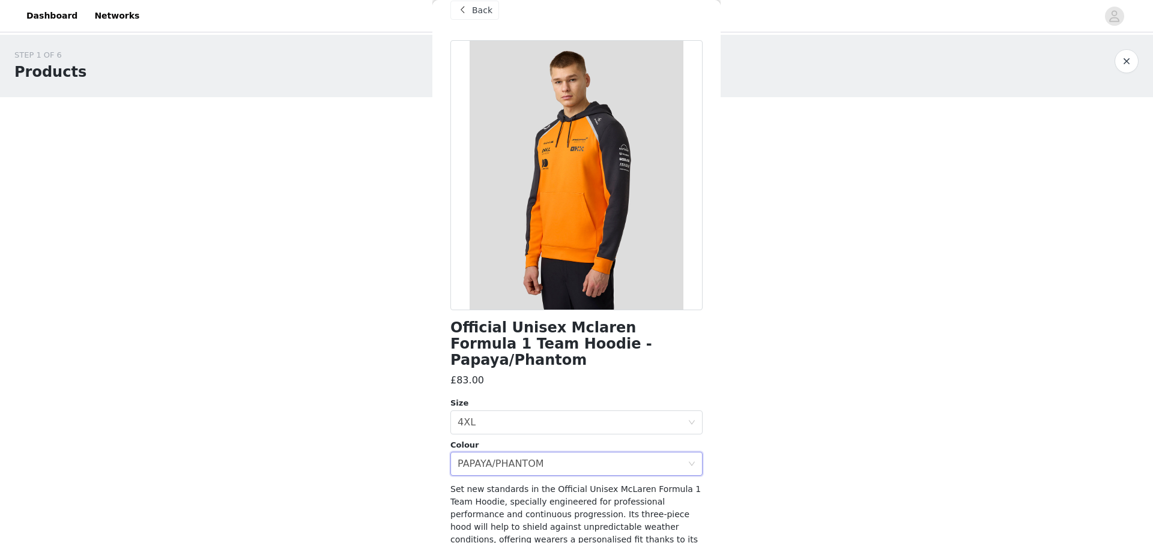
scroll to position [19, 0]
click at [511, 412] on div "Select size 4XL" at bounding box center [573, 423] width 230 height 23
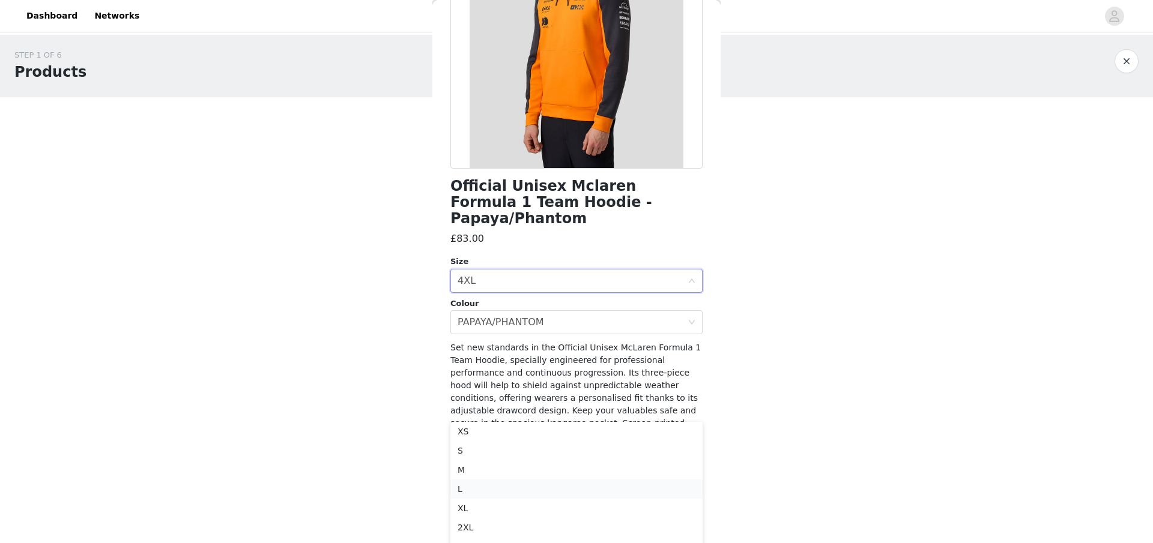
scroll to position [8, 0]
click at [480, 534] on li "3XL" at bounding box center [576, 540] width 252 height 19
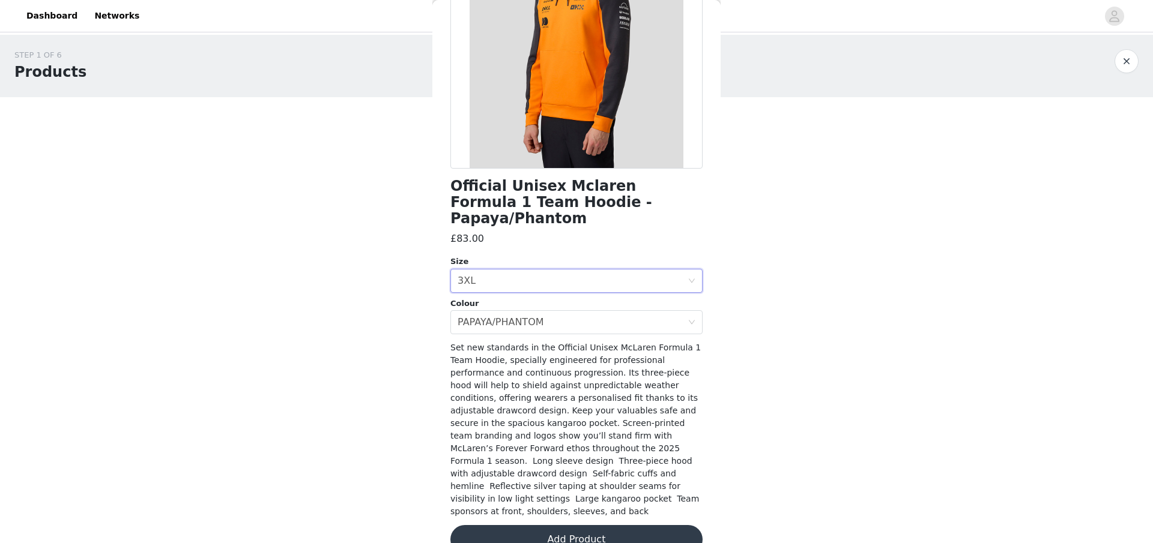
click at [586, 525] on button "Add Product" at bounding box center [576, 539] width 252 height 29
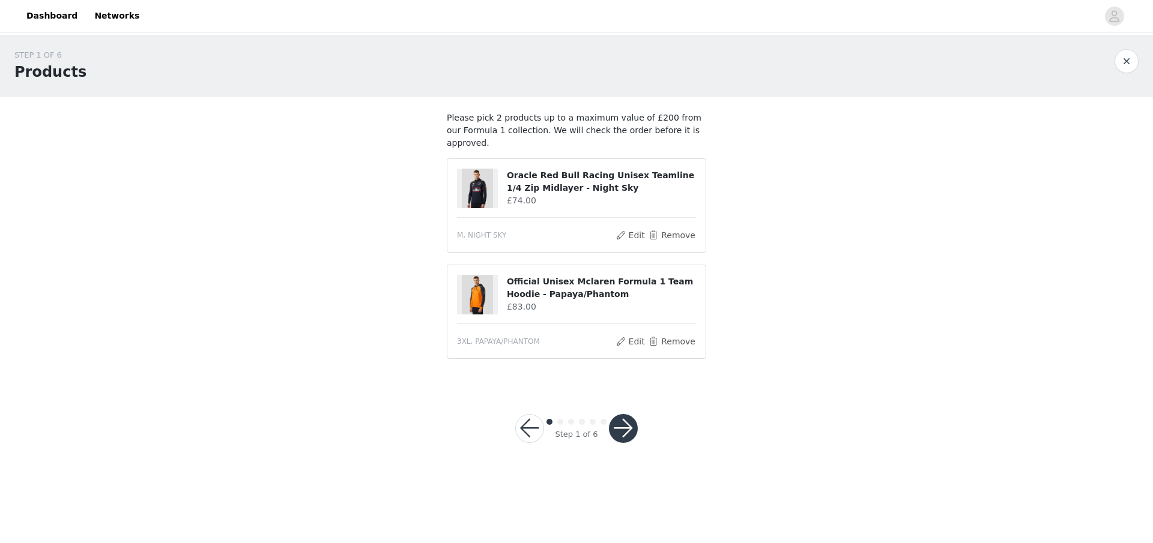
click at [622, 419] on button "button" at bounding box center [623, 428] width 29 height 29
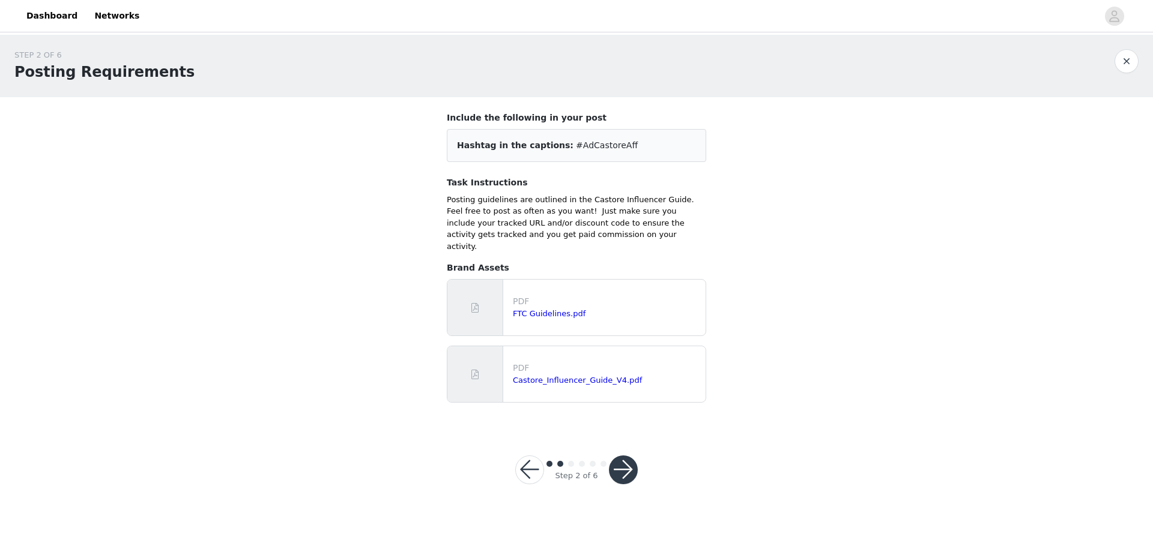
click at [626, 464] on button "button" at bounding box center [623, 470] width 29 height 29
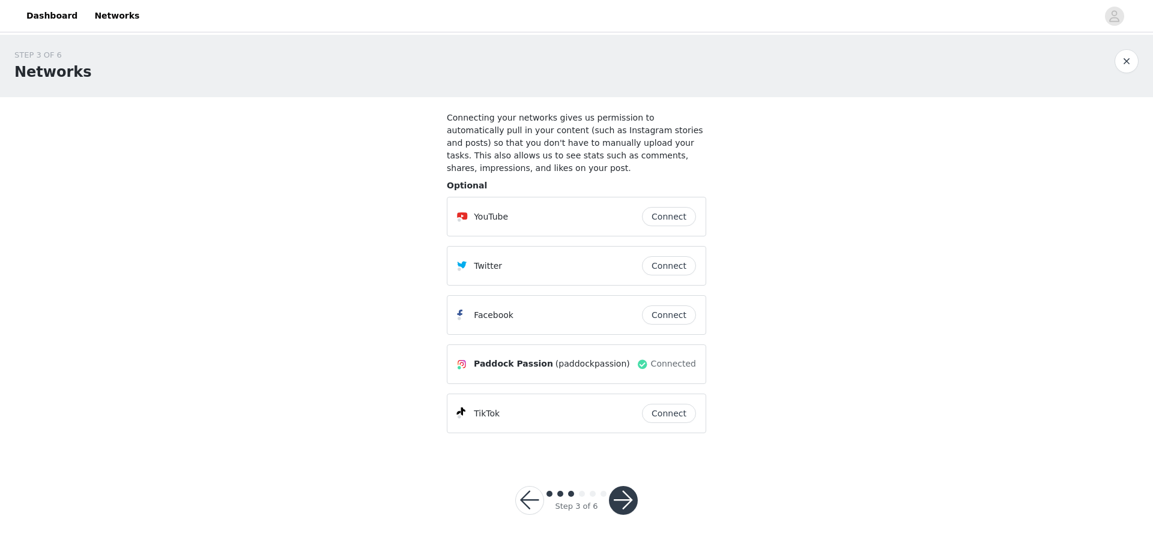
click at [624, 498] on button "button" at bounding box center [623, 500] width 29 height 29
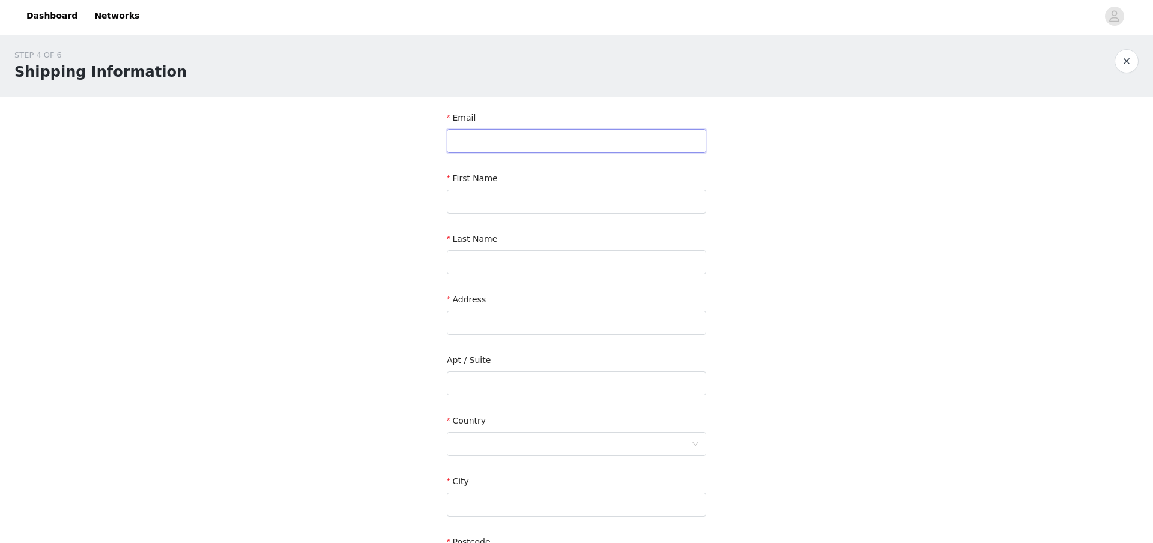
click at [501, 142] on input "text" at bounding box center [576, 141] width 259 height 24
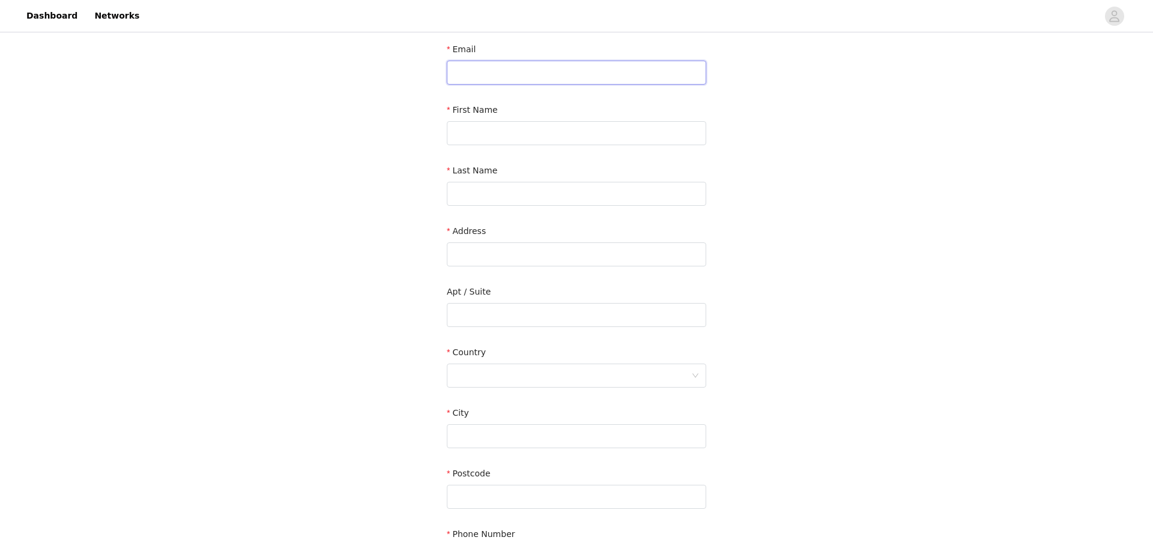
scroll to position [215, 0]
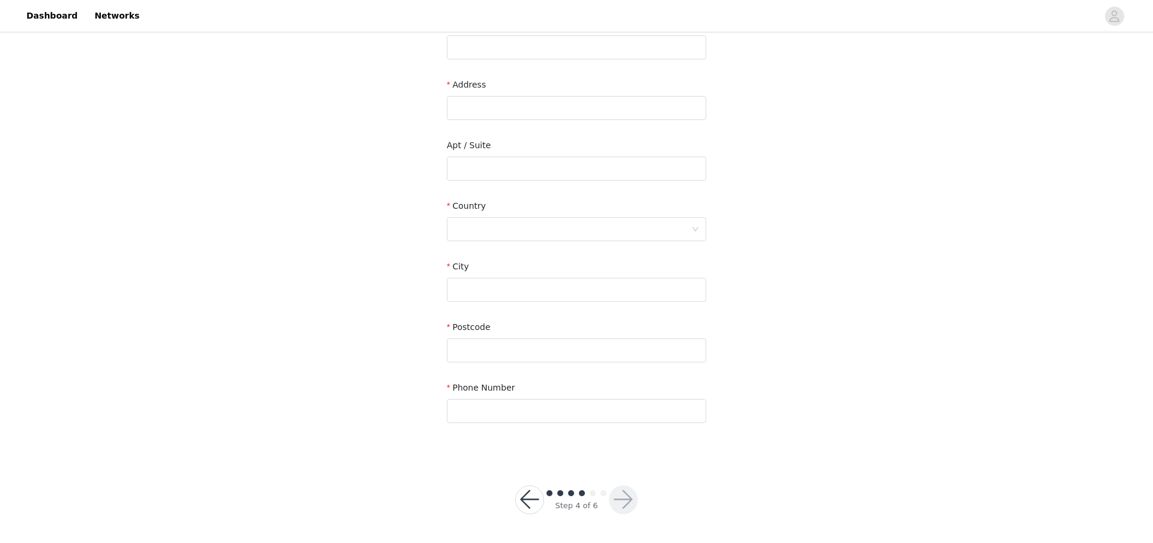
click at [530, 487] on button "button" at bounding box center [529, 500] width 29 height 29
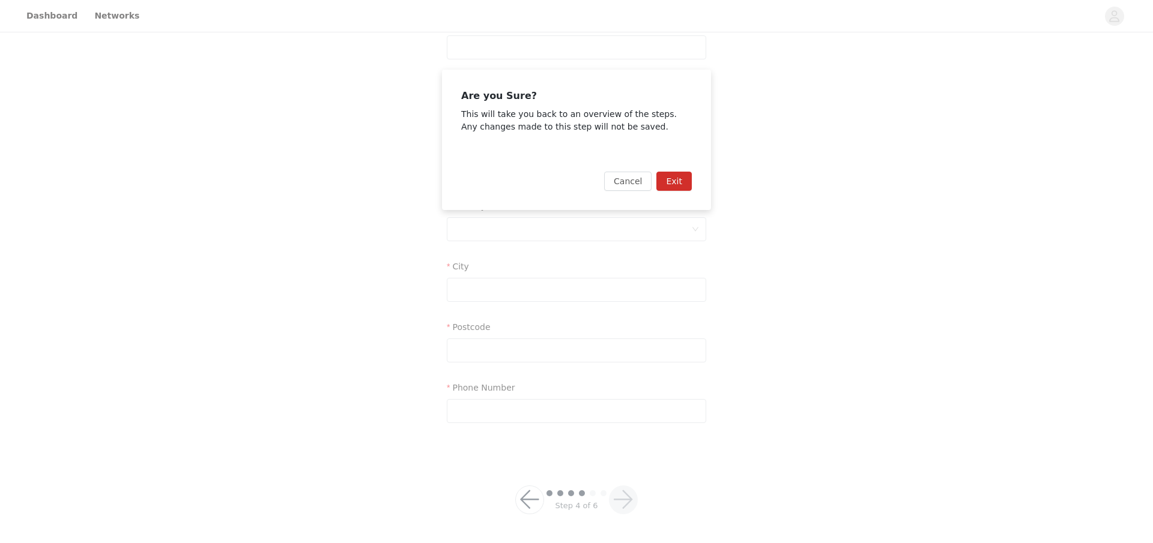
click at [672, 181] on button "Exit" at bounding box center [673, 181] width 35 height 19
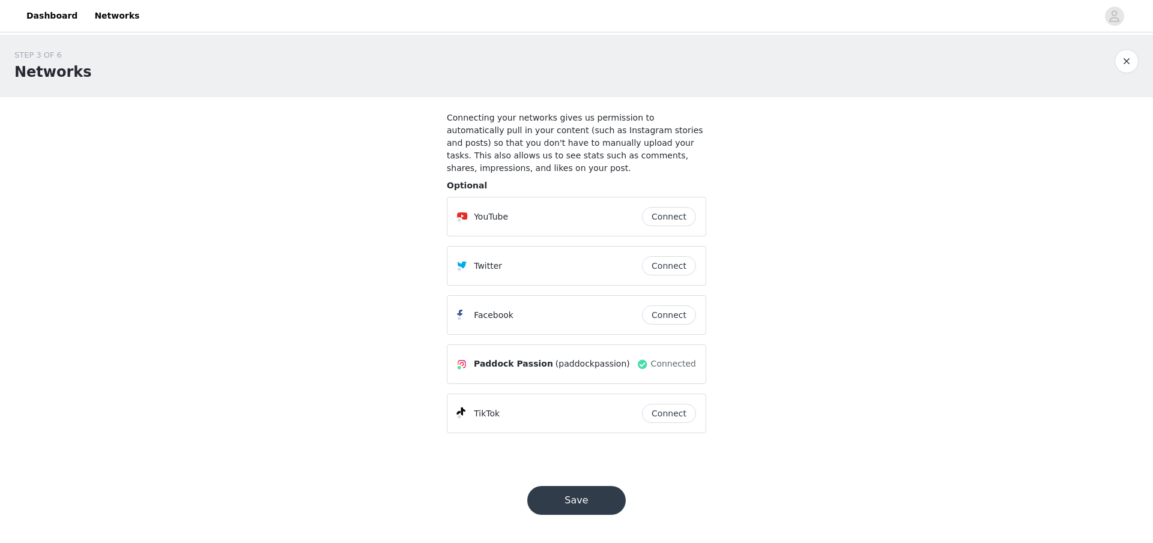
click at [573, 507] on button "Save" at bounding box center [576, 500] width 98 height 29
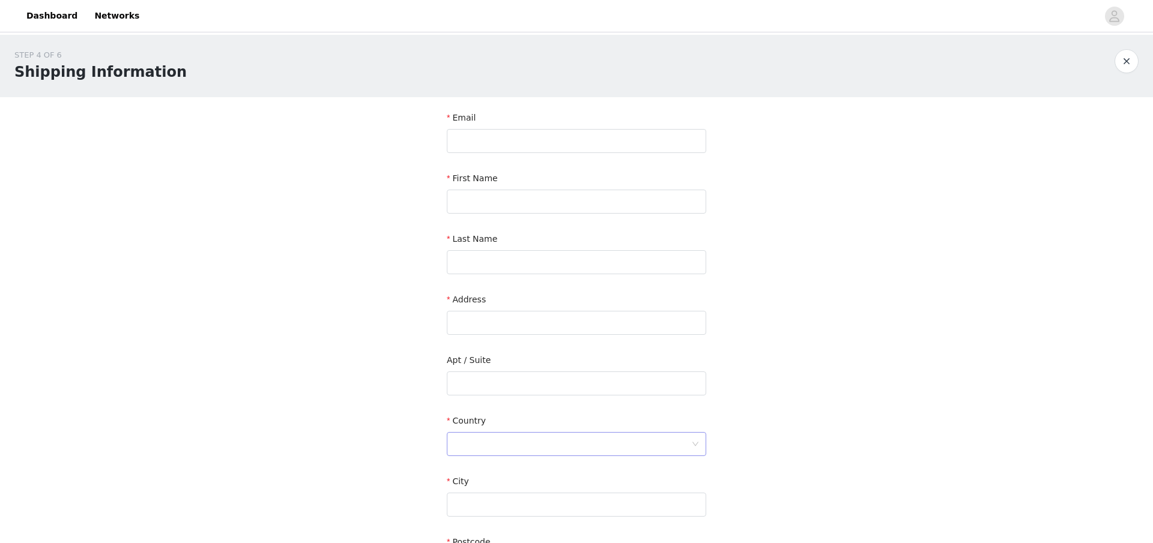
scroll to position [215, 0]
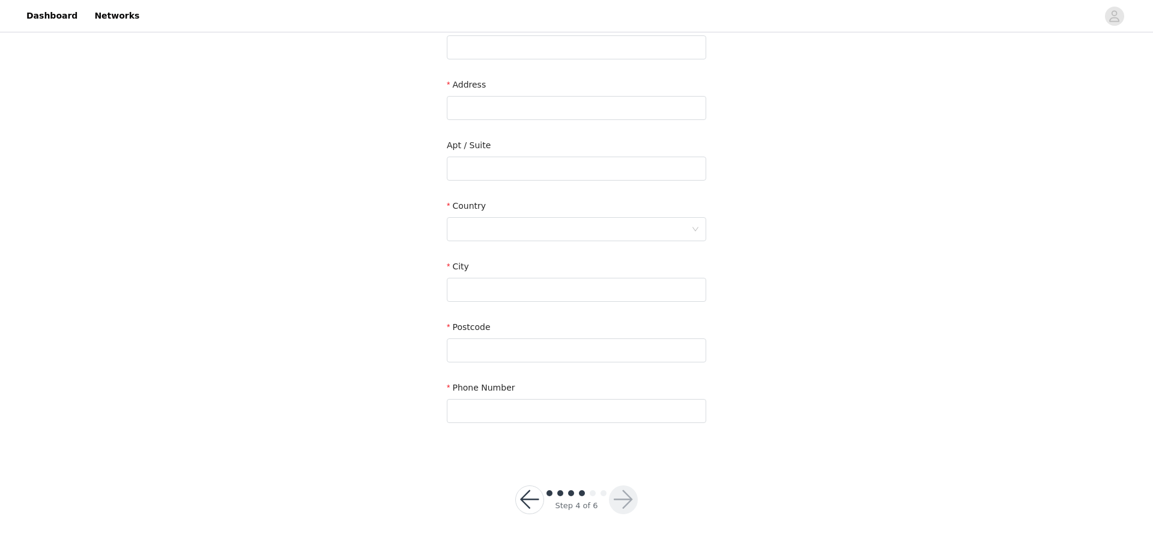
click at [551, 493] on span at bounding box center [549, 494] width 6 height 6
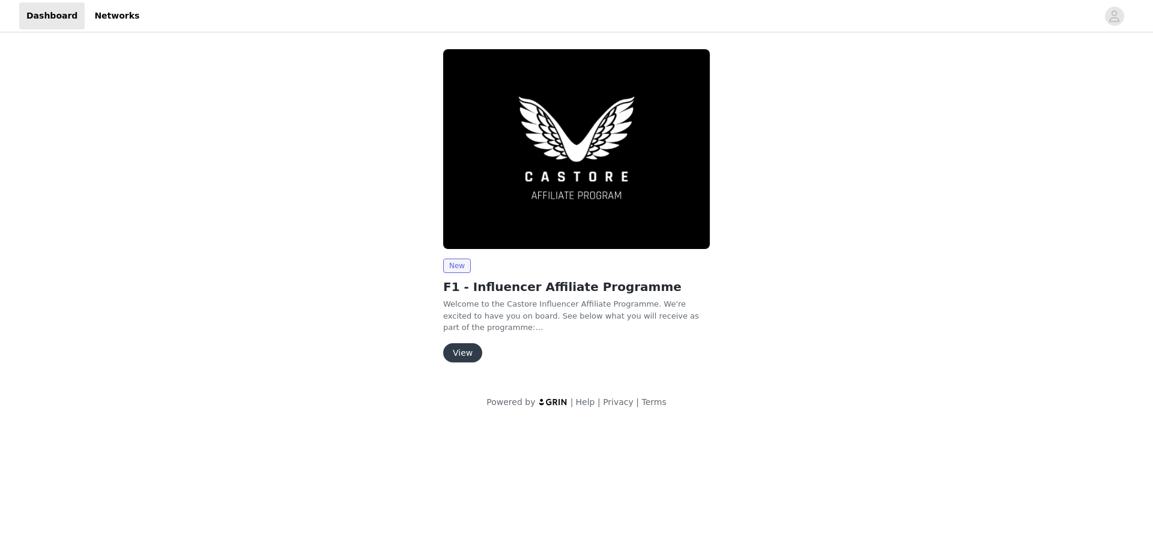
click at [464, 353] on button "View" at bounding box center [462, 352] width 39 height 19
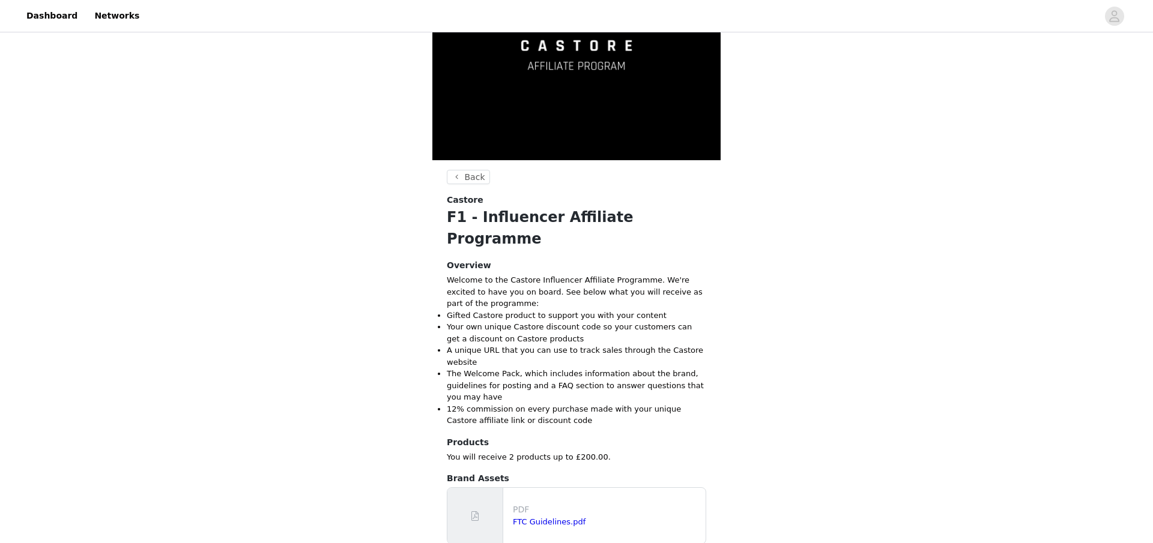
scroll to position [281, 0]
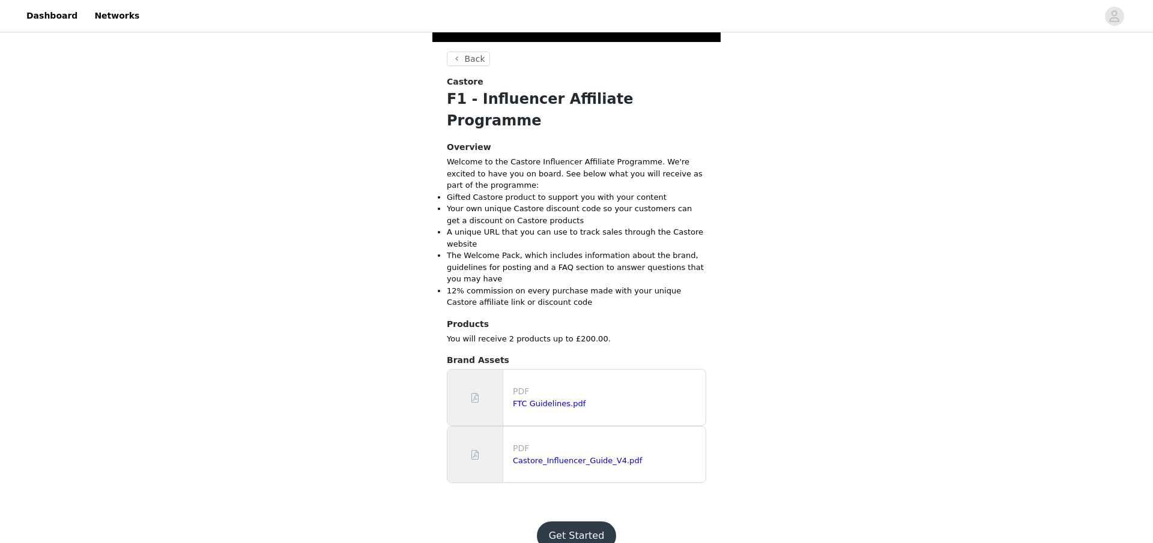
click at [577, 522] on button "Get Started" at bounding box center [577, 536] width 80 height 29
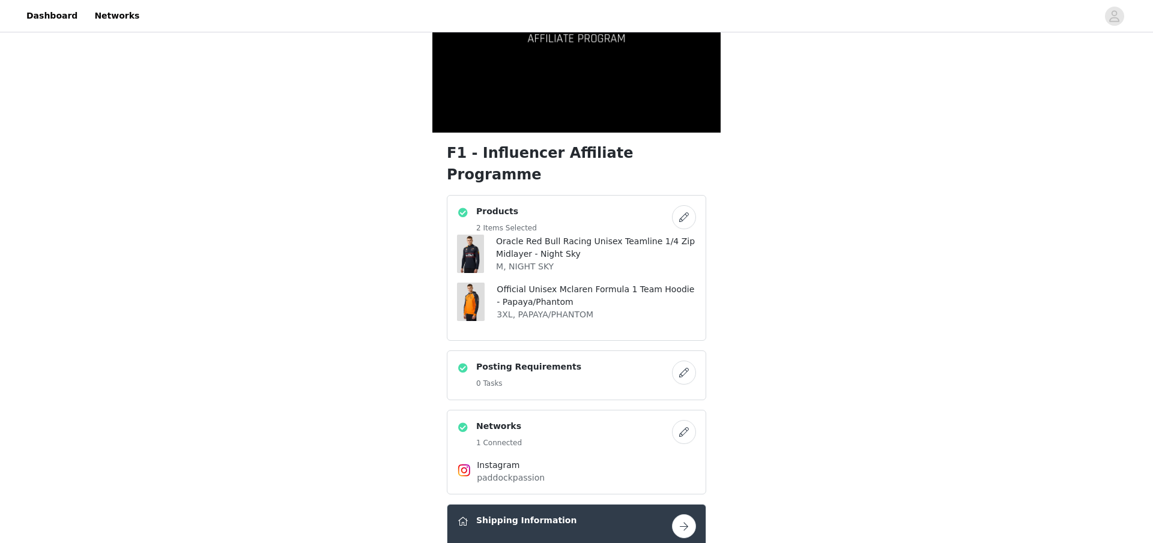
scroll to position [187, 0]
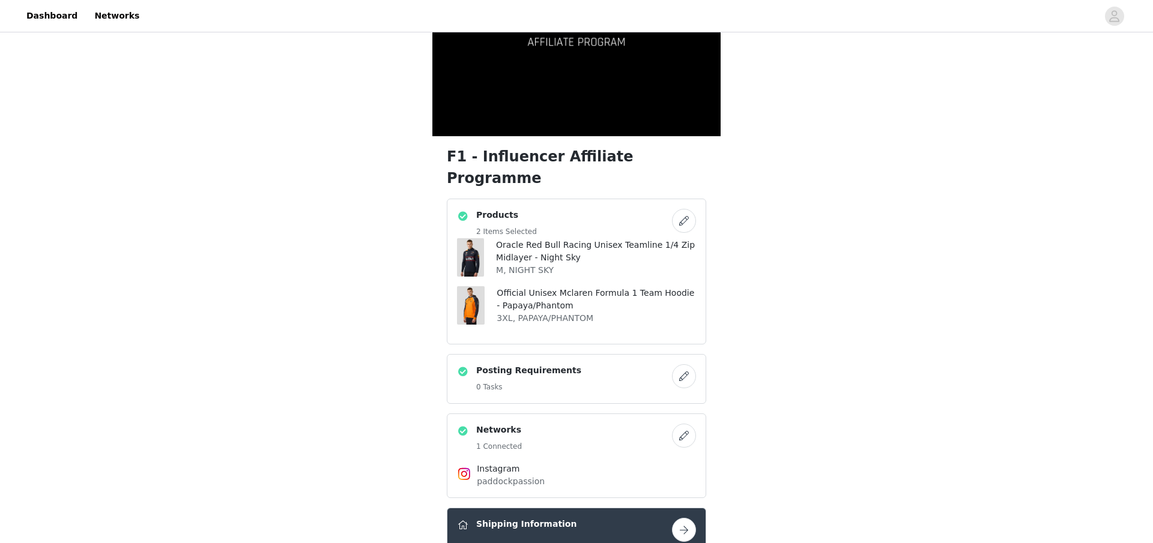
click at [684, 209] on button "button" at bounding box center [684, 221] width 24 height 24
